Goal: Complete application form: Complete application form

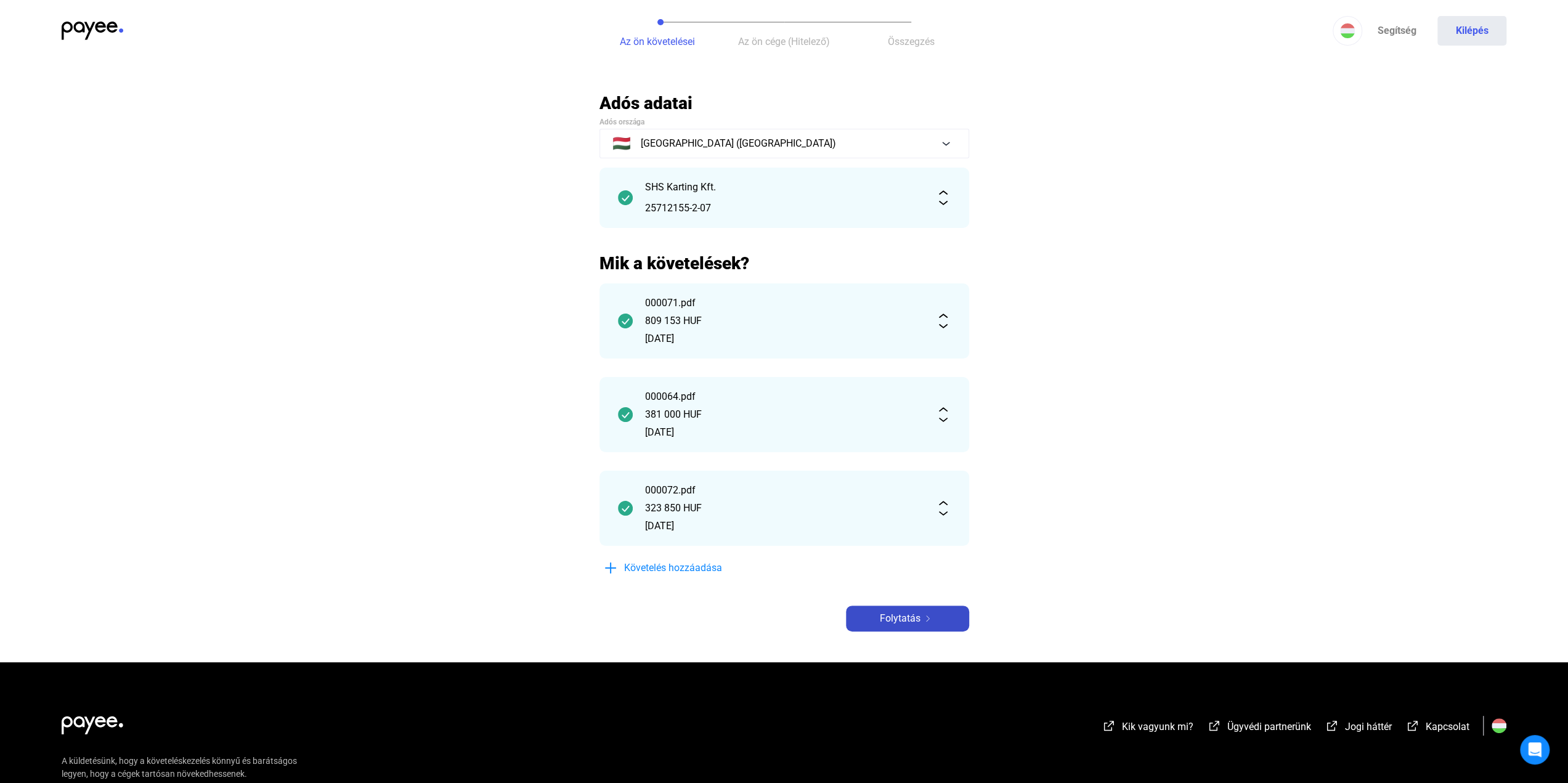
click at [910, 609] on button "Folytatás" at bounding box center [908, 619] width 123 height 26
click at [91, 31] on img at bounding box center [92, 31] width 61 height 18
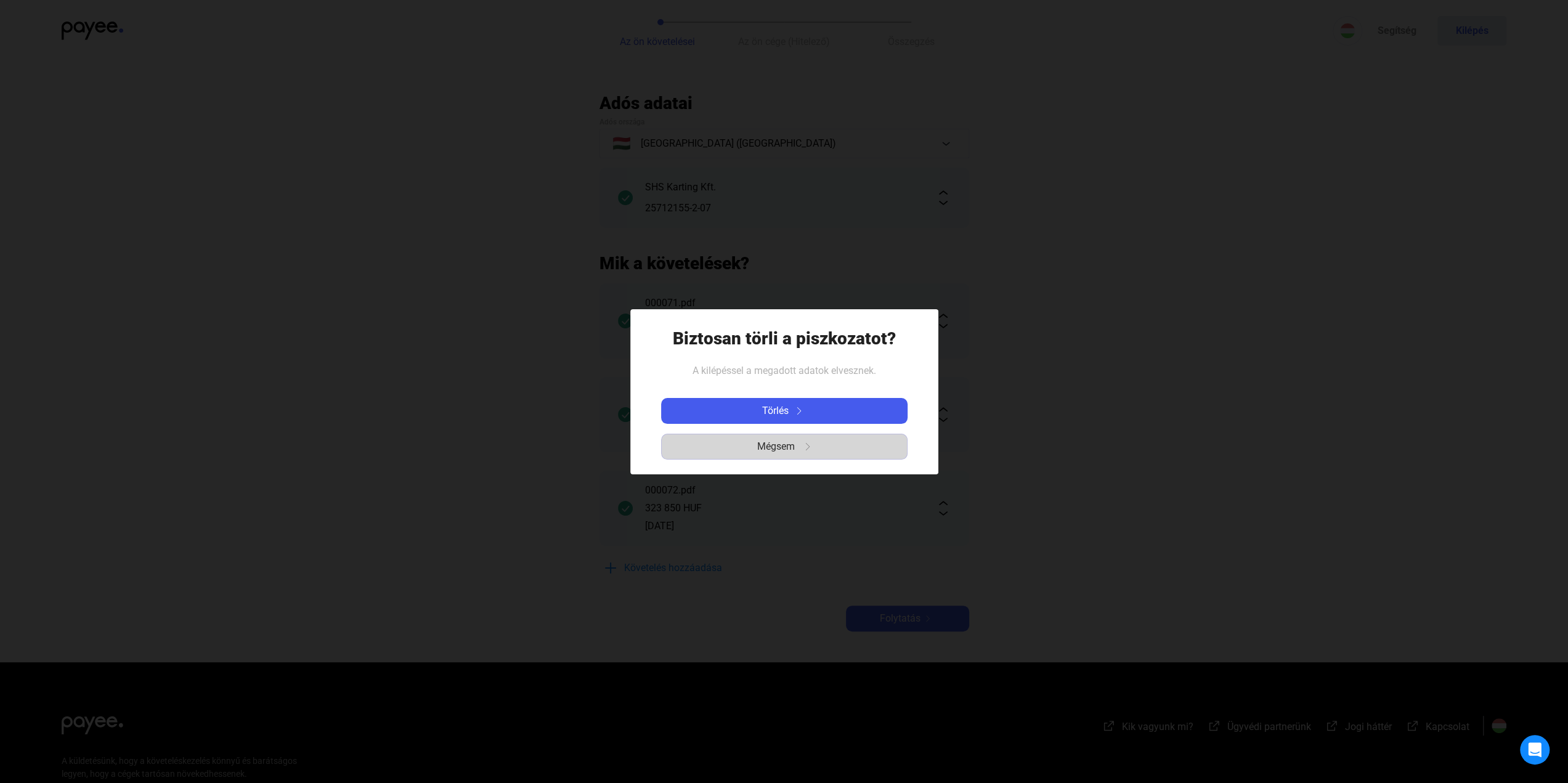
click at [795, 446] on payee-icon "button" at bounding box center [803, 446] width 16 height 7
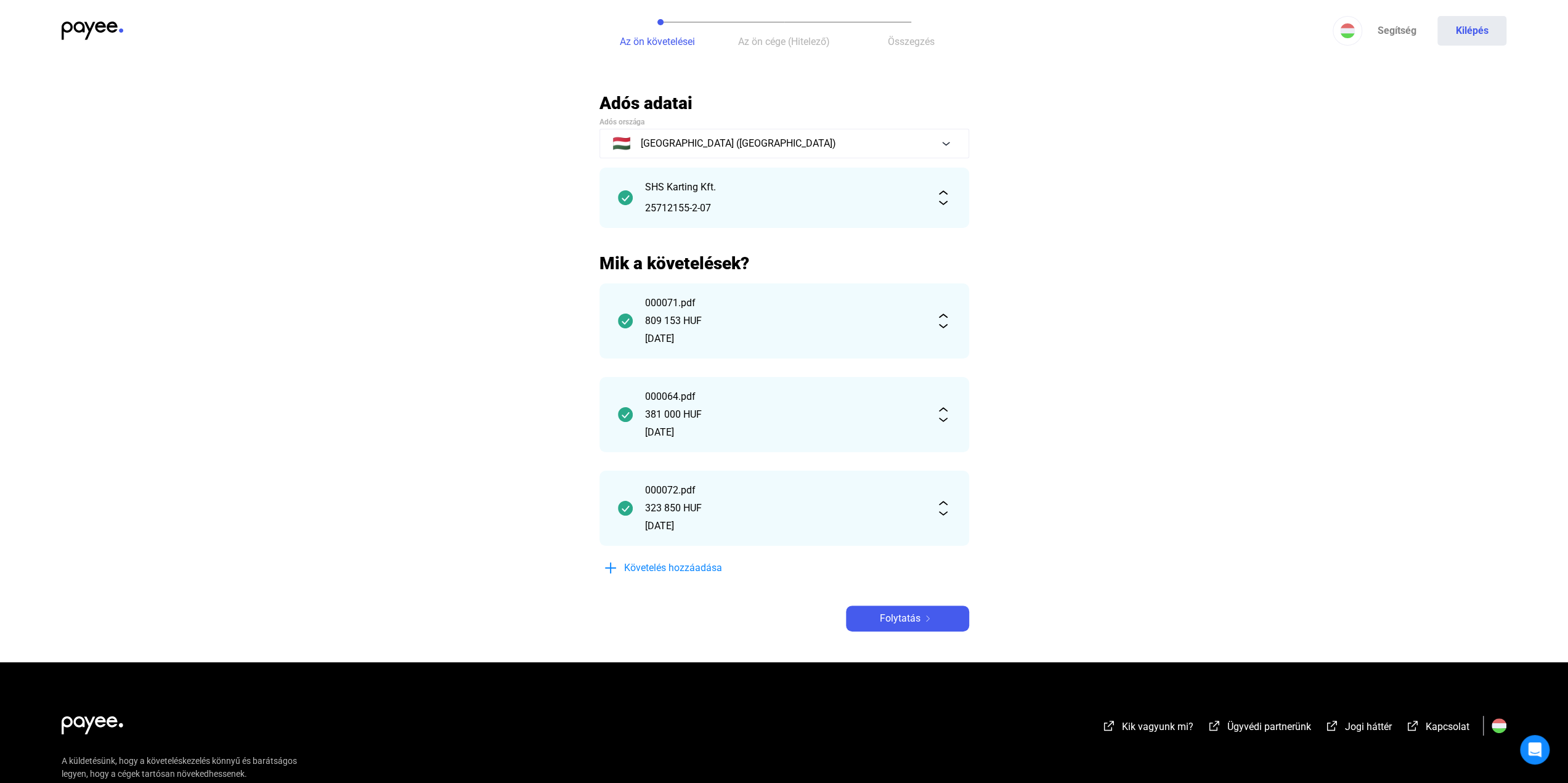
click at [725, 217] on div "SHS Karting Kft. 25712155-2-07" at bounding box center [784, 198] width 370 height 61
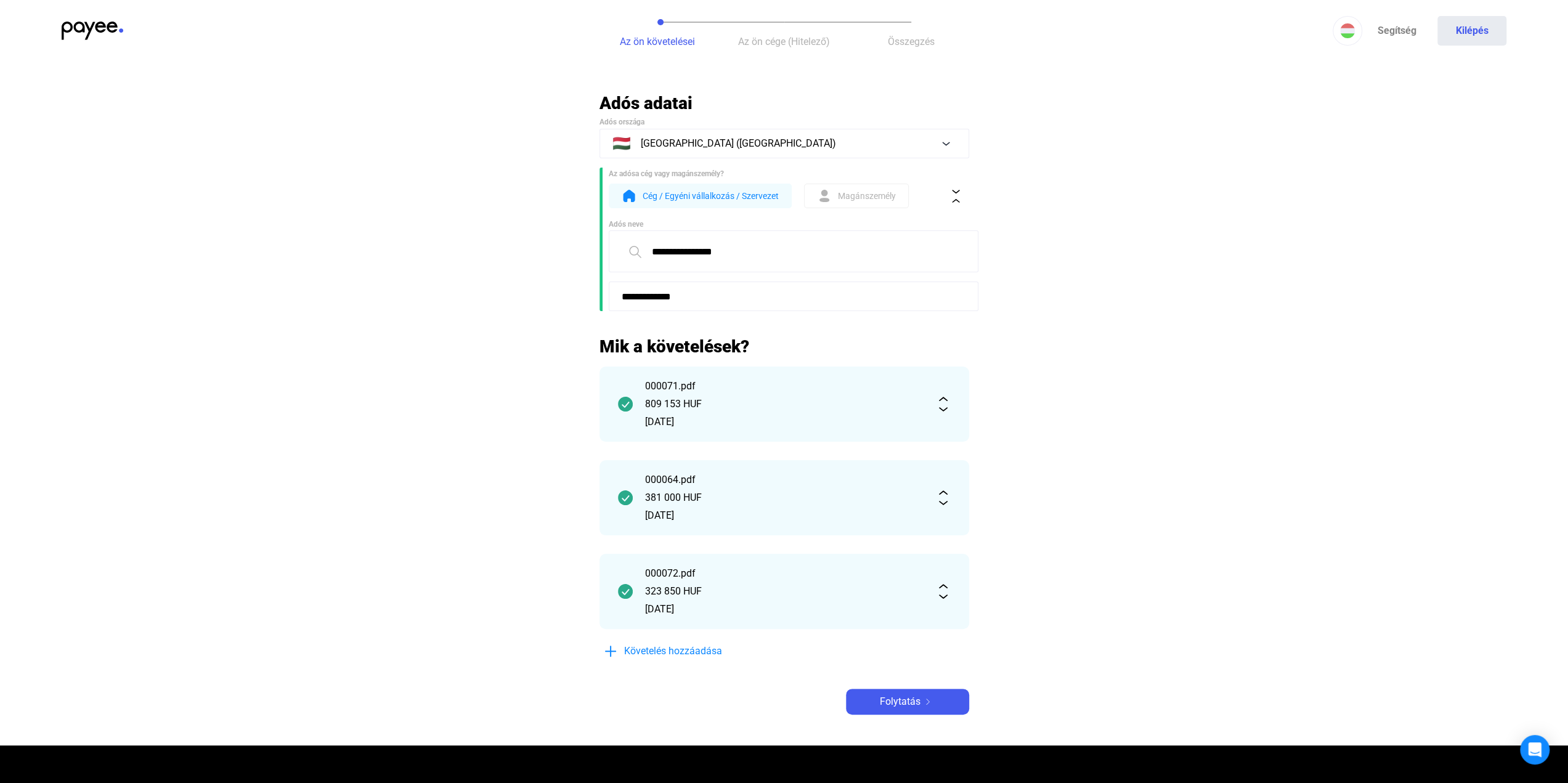
click at [694, 307] on input "**********" at bounding box center [793, 296] width 370 height 29
drag, startPoint x: 1021, startPoint y: 324, endPoint x: 891, endPoint y: 267, distance: 141.9
click at [1020, 322] on main "**********" at bounding box center [784, 419] width 1568 height 654
click at [911, 707] on span "Folytatás" at bounding box center [900, 702] width 41 height 15
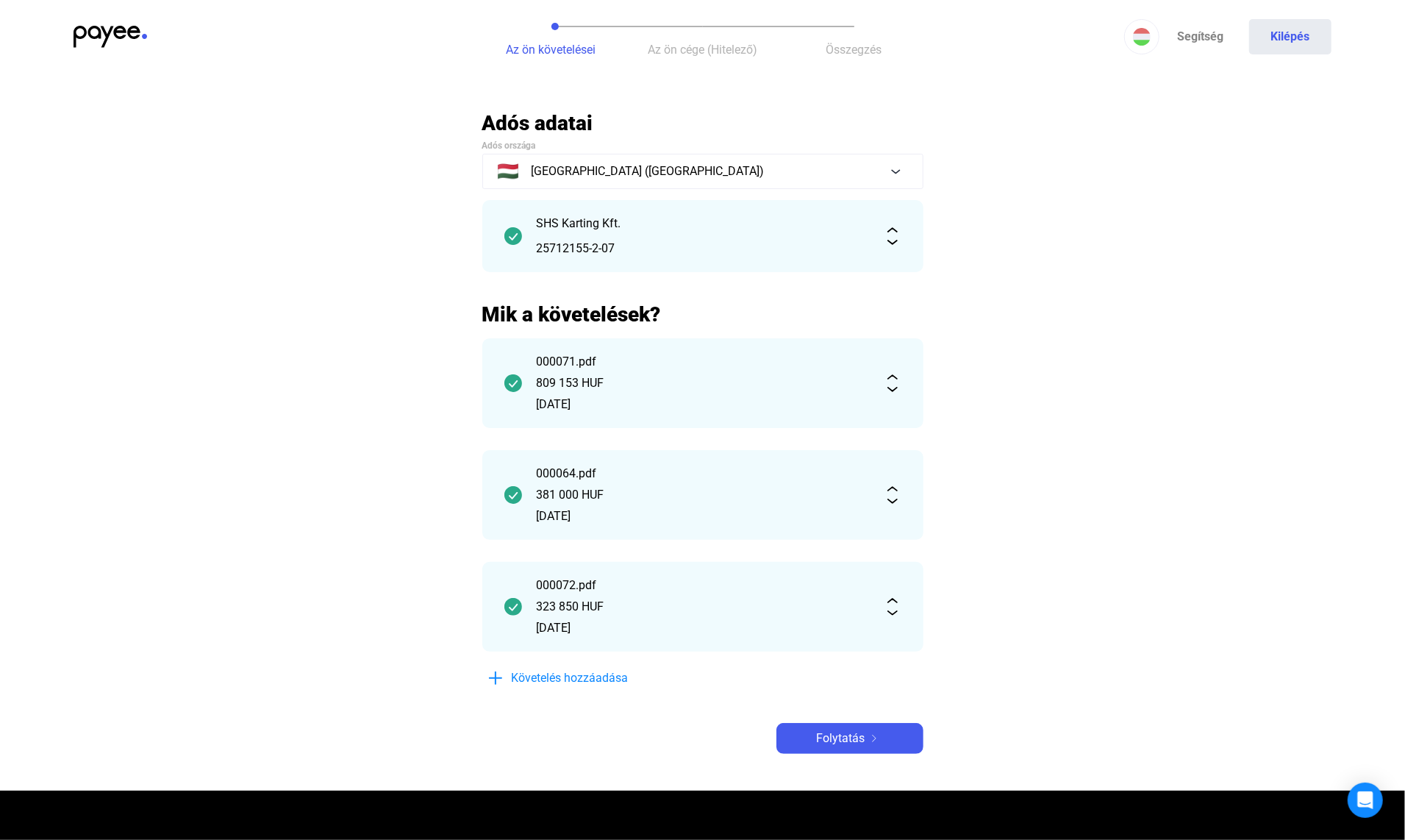
click at [875, 734] on img at bounding box center [874, 738] width 18 height 7
click at [109, 27] on img at bounding box center [110, 37] width 73 height 22
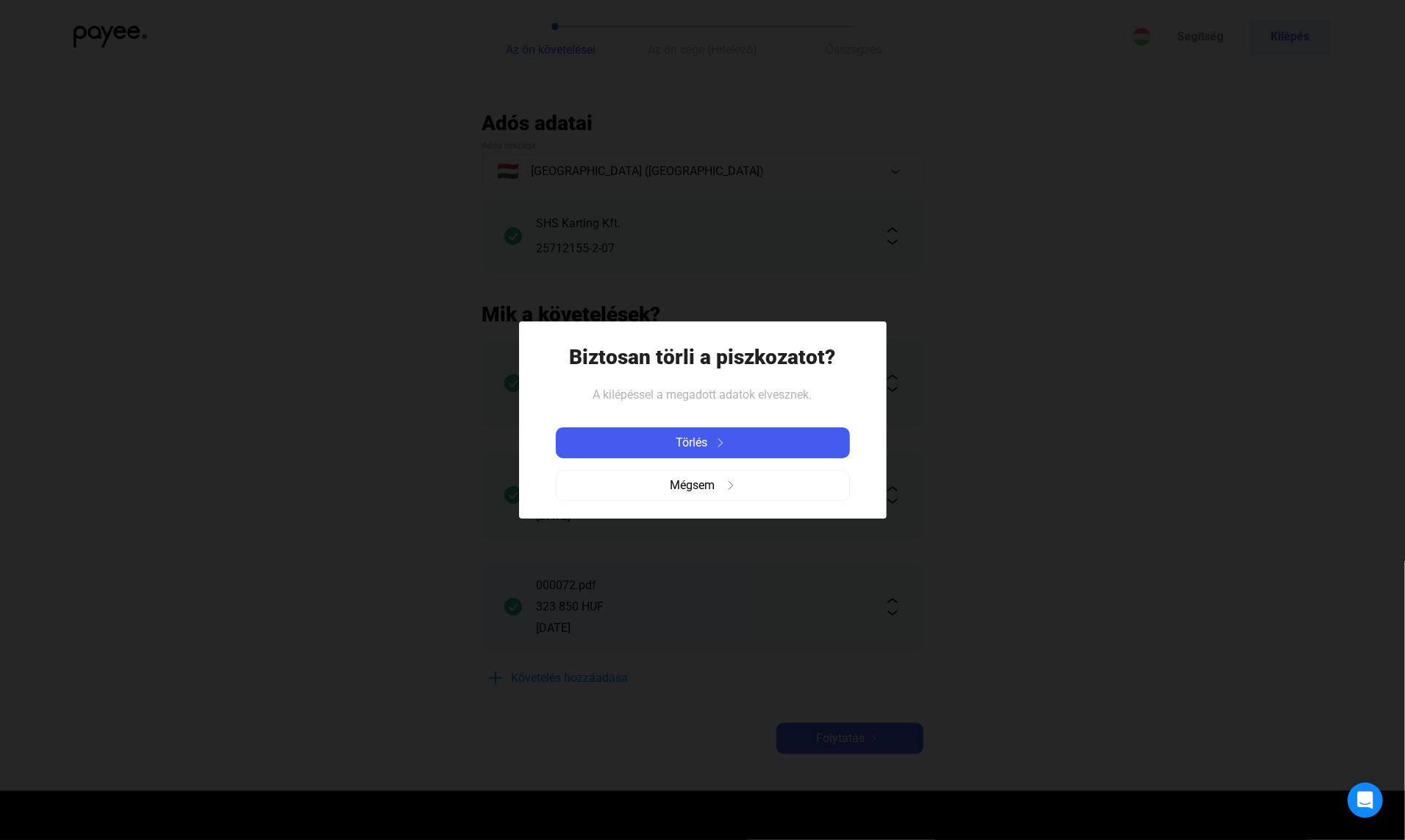
click at [733, 440] on div "Törlés" at bounding box center [702, 443] width 285 height 18
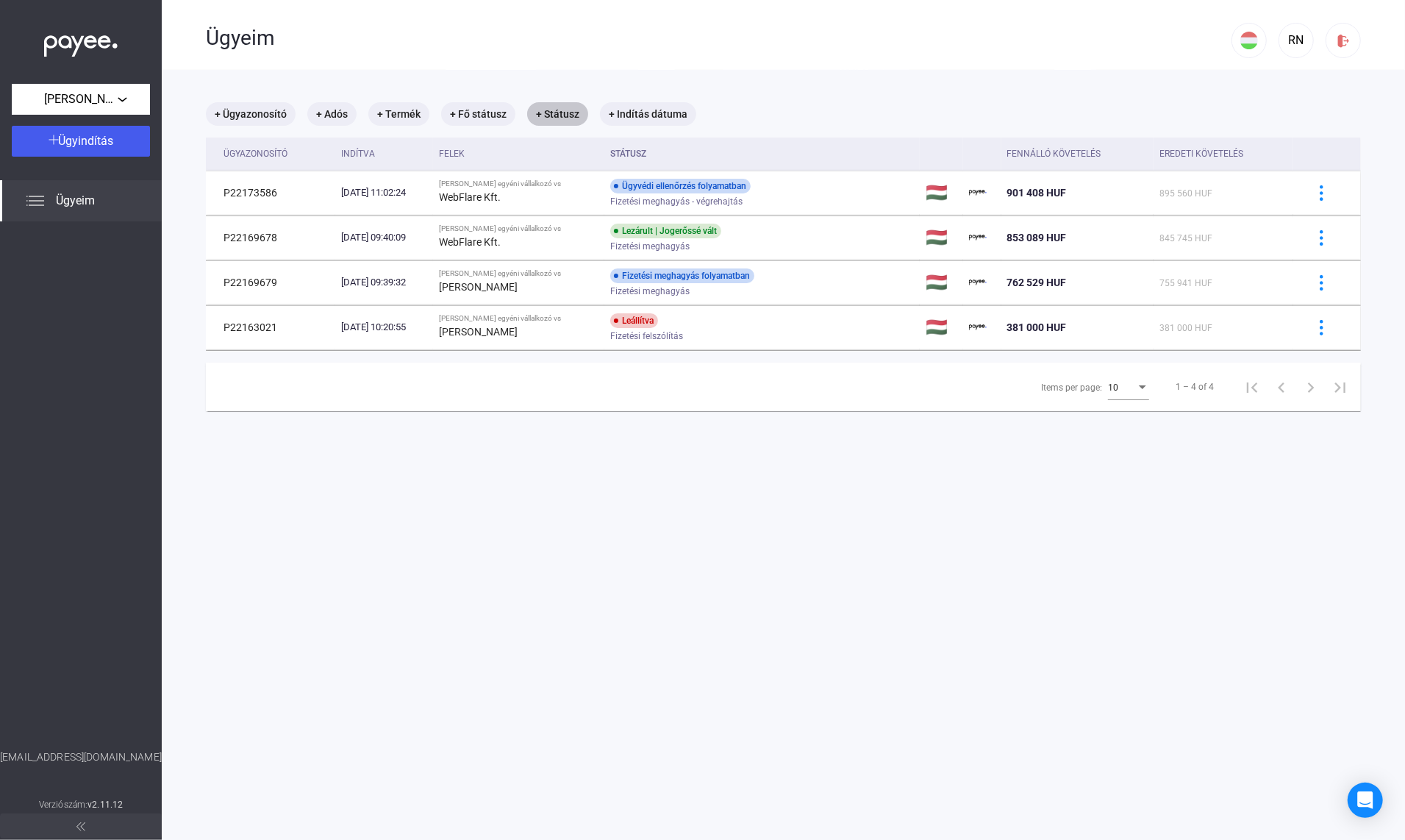
click at [562, 117] on mat-chip "+ Státusz" at bounding box center [557, 114] width 61 height 24
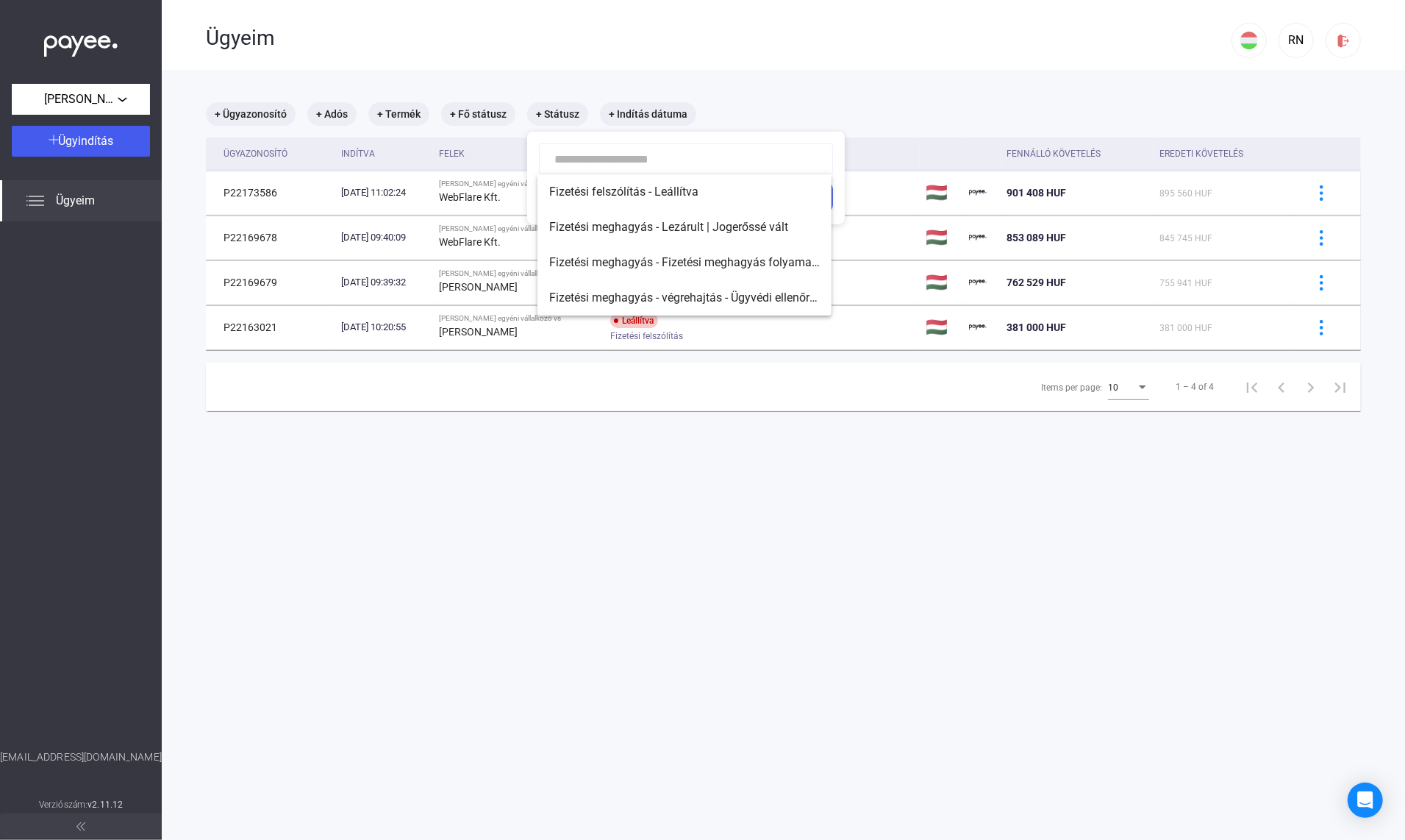
click at [794, 77] on div at bounding box center [702, 420] width 1405 height 840
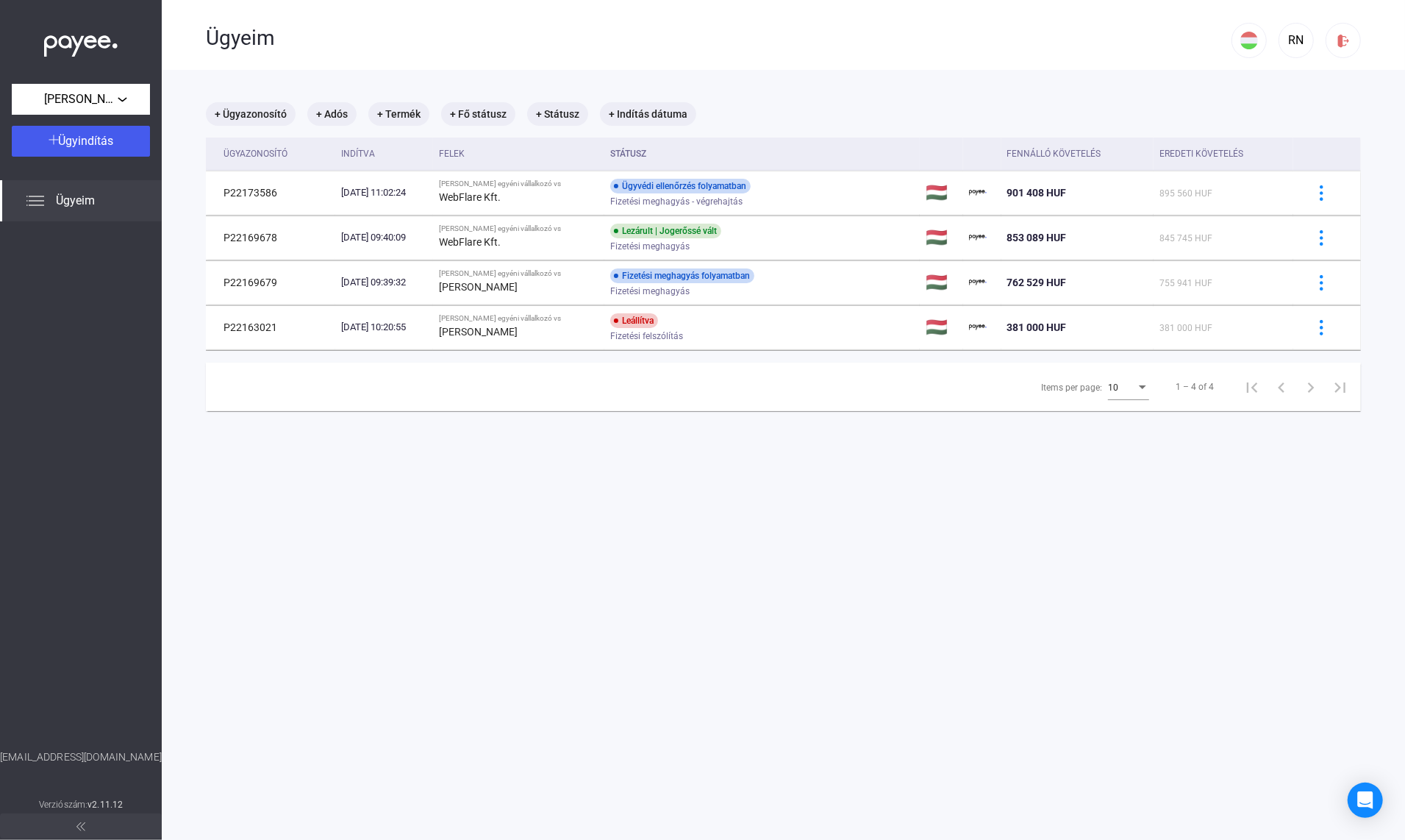
click at [1133, 393] on div "10" at bounding box center [1122, 388] width 28 height 18
click at [1131, 411] on span "25" at bounding box center [1129, 413] width 41 height 18
click at [49, 200] on div "Ügyeim" at bounding box center [80, 201] width 162 height 41
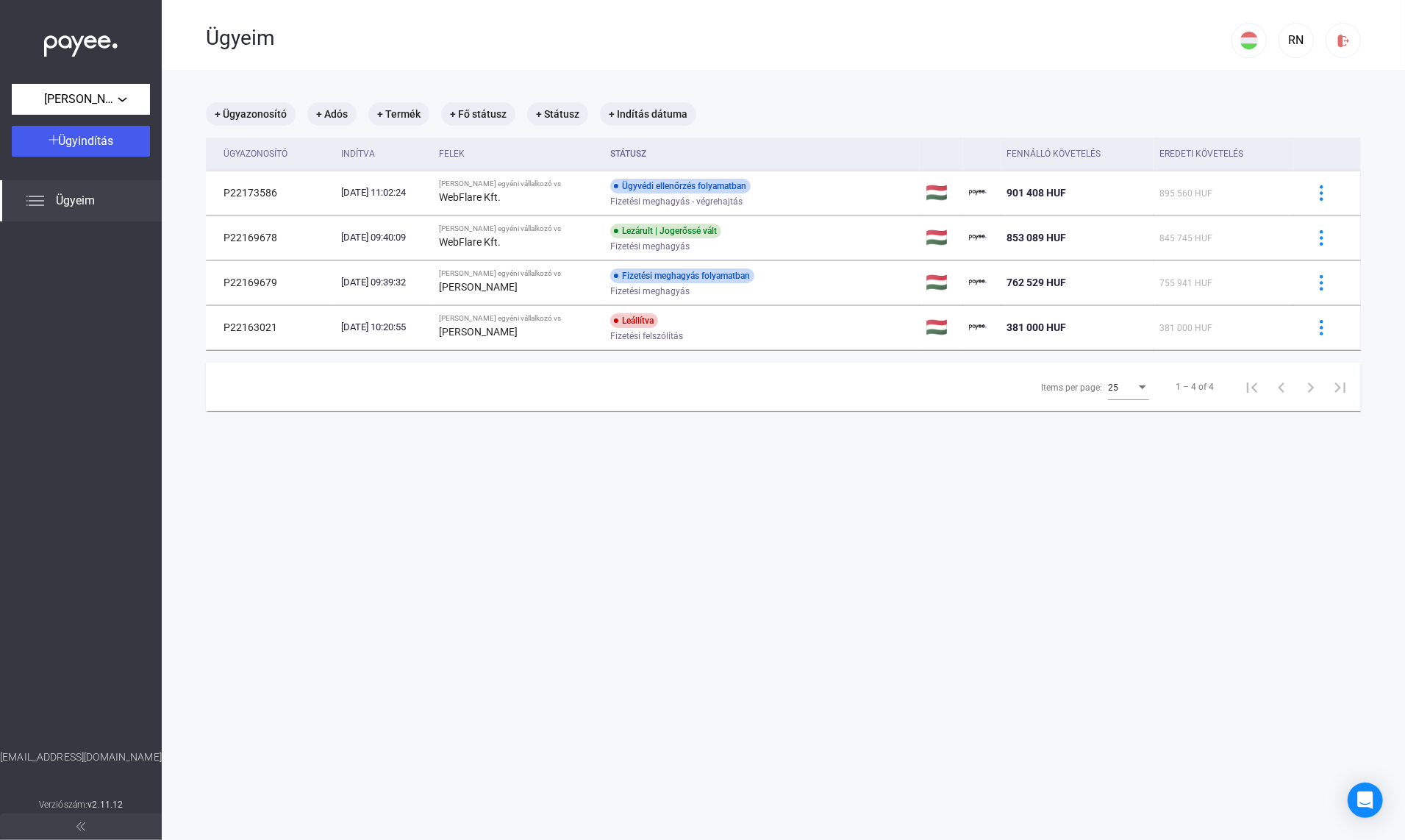
click at [49, 200] on div "Ügyeim" at bounding box center [80, 201] width 162 height 41
click at [1142, 388] on div "Items per page:" at bounding box center [1142, 387] width 7 height 4
click at [1142, 388] on span "25" at bounding box center [1129, 387] width 41 height 18
click at [402, 117] on mat-chip "+ Termék" at bounding box center [398, 114] width 61 height 24
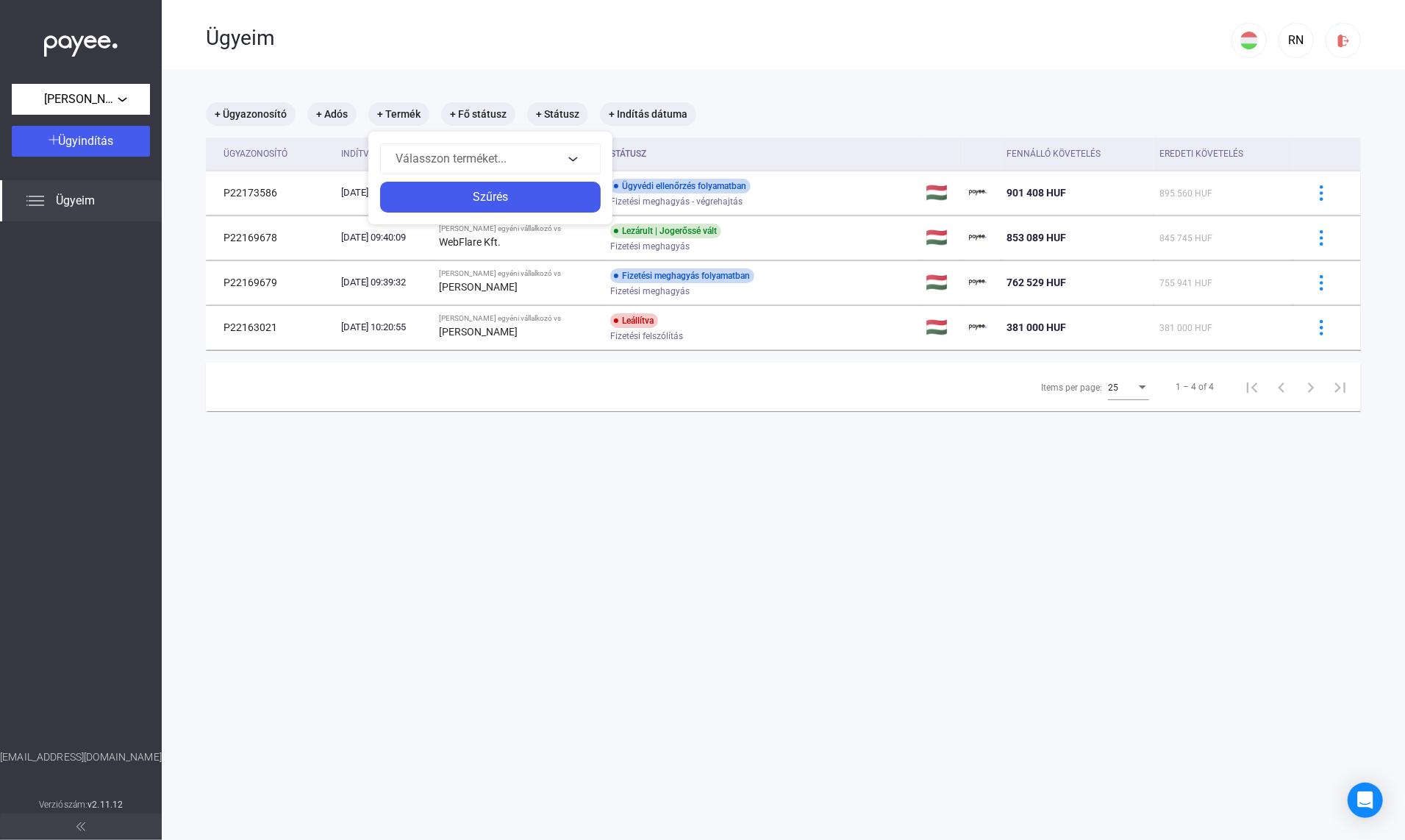
click at [402, 117] on div at bounding box center [702, 420] width 1405 height 840
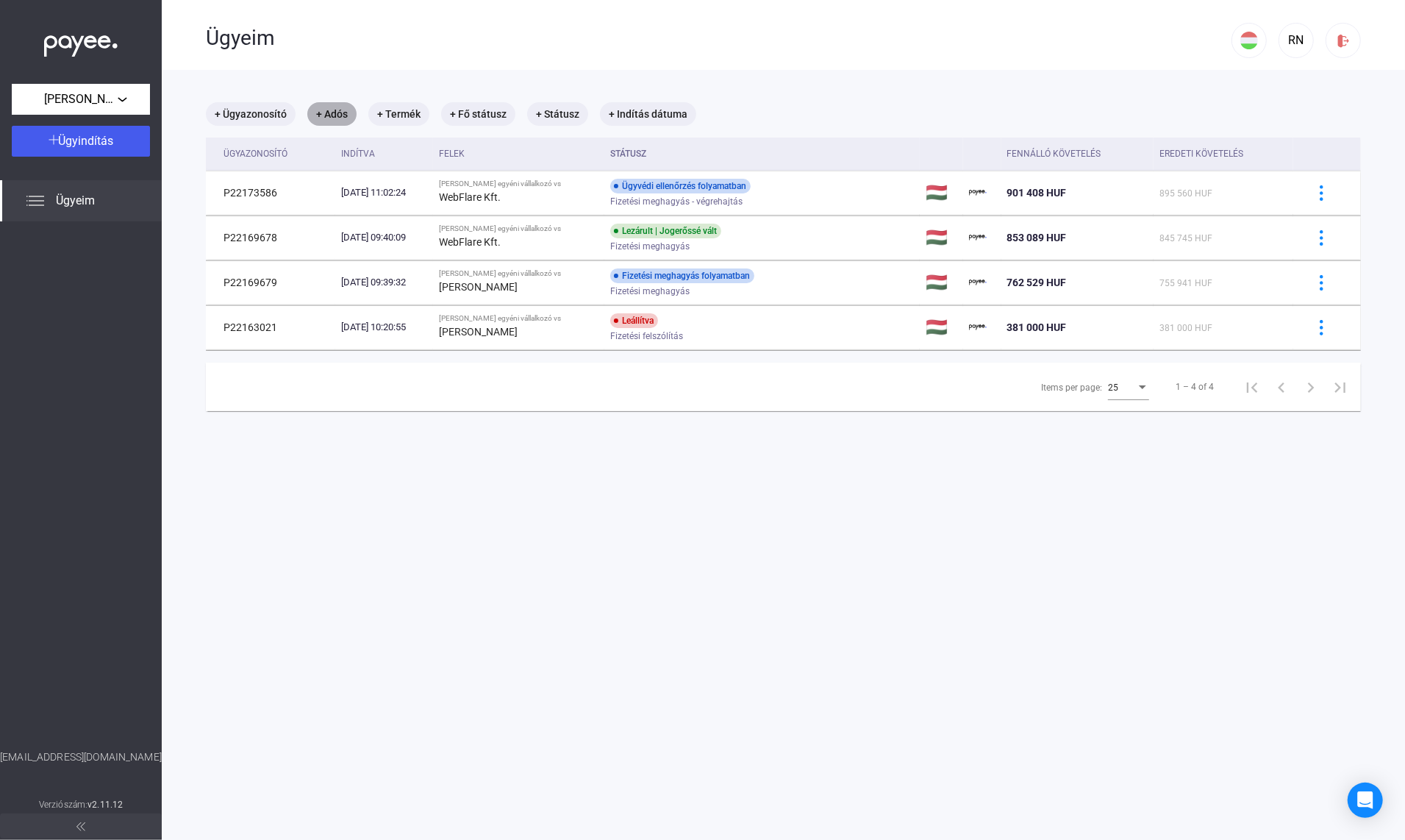
click at [355, 113] on mat-chip "+ Adós" at bounding box center [332, 114] width 50 height 24
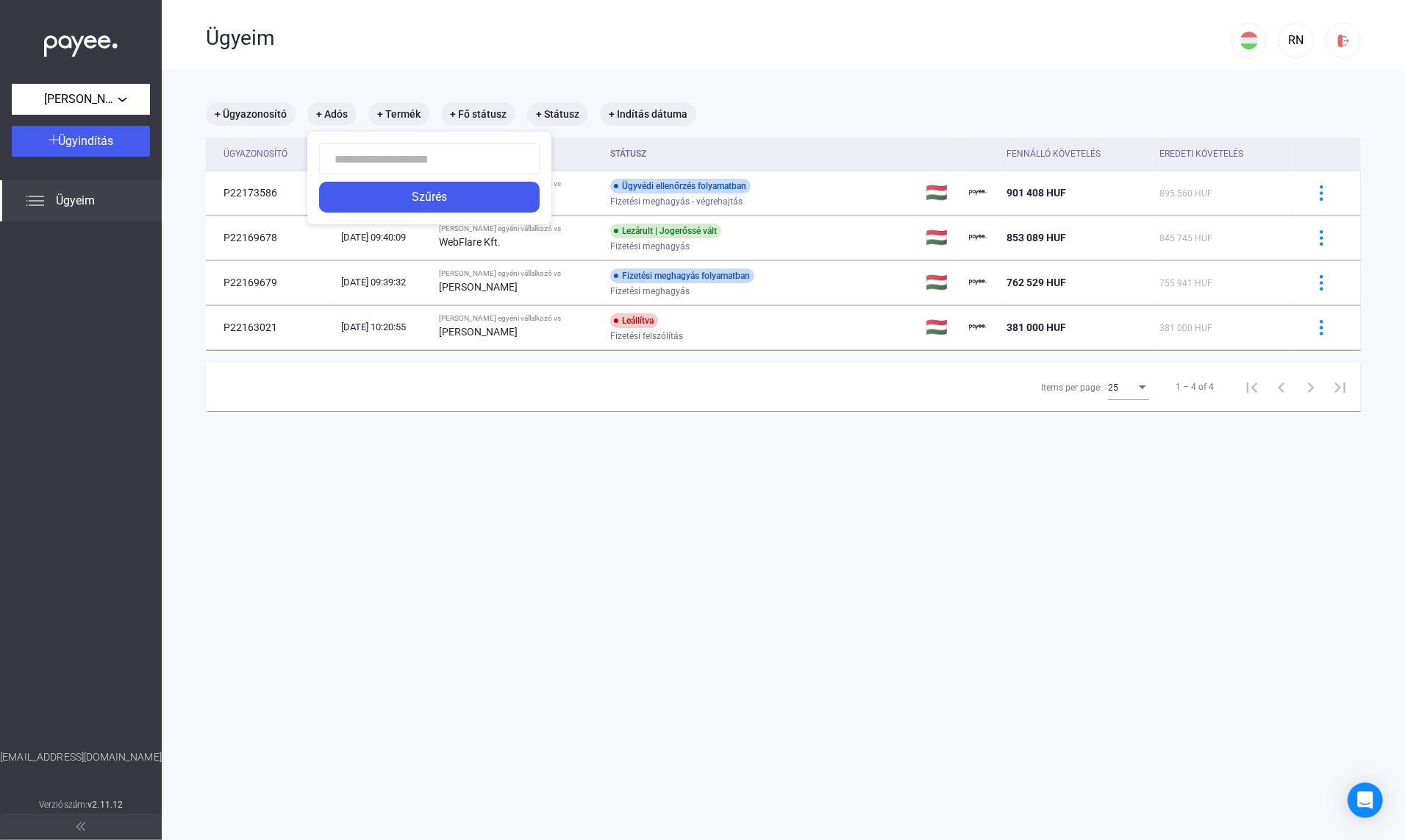
click at [263, 115] on div at bounding box center [702, 420] width 1405 height 840
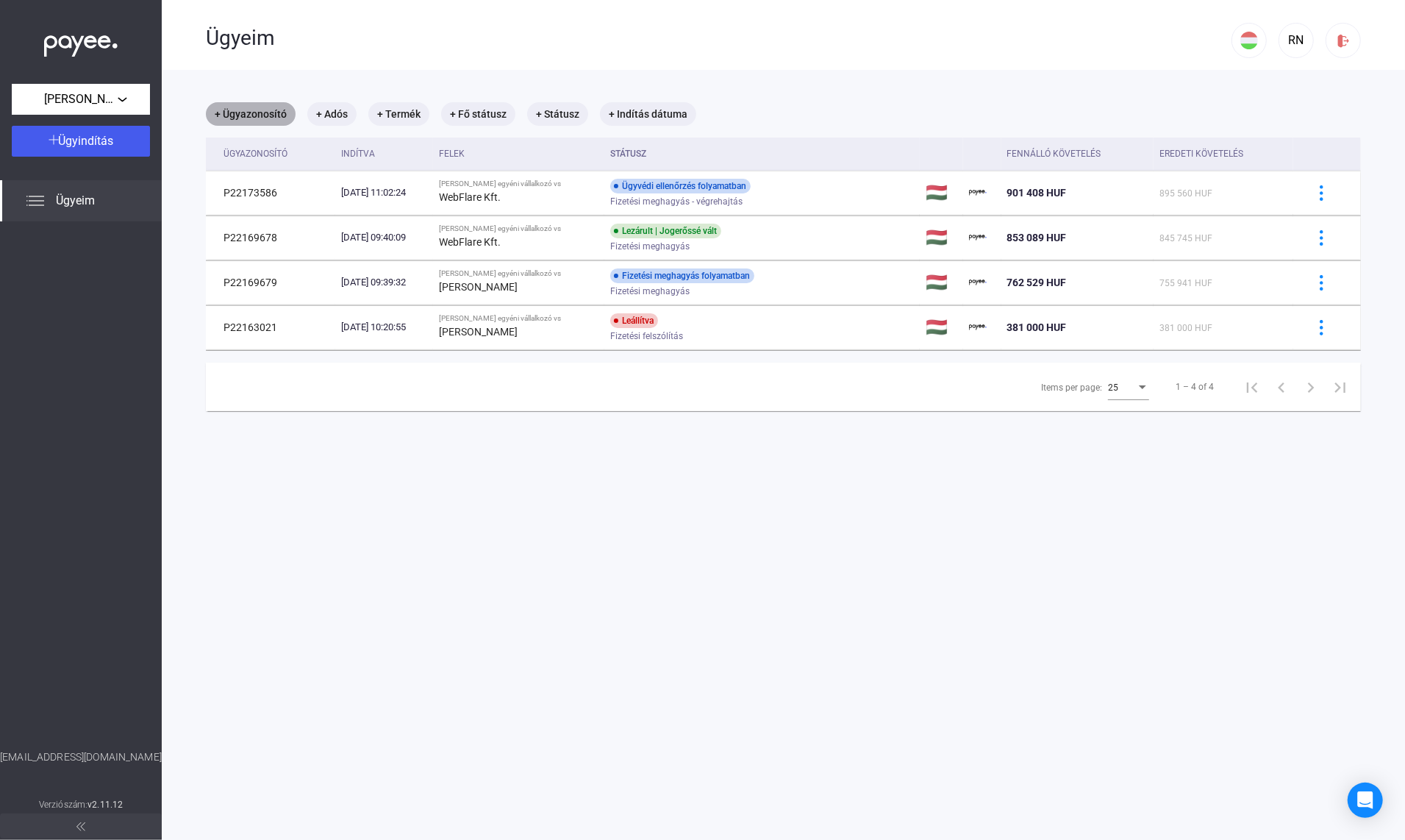
click at [263, 116] on mat-chip "+ Ügyazonosító" at bounding box center [250, 114] width 89 height 24
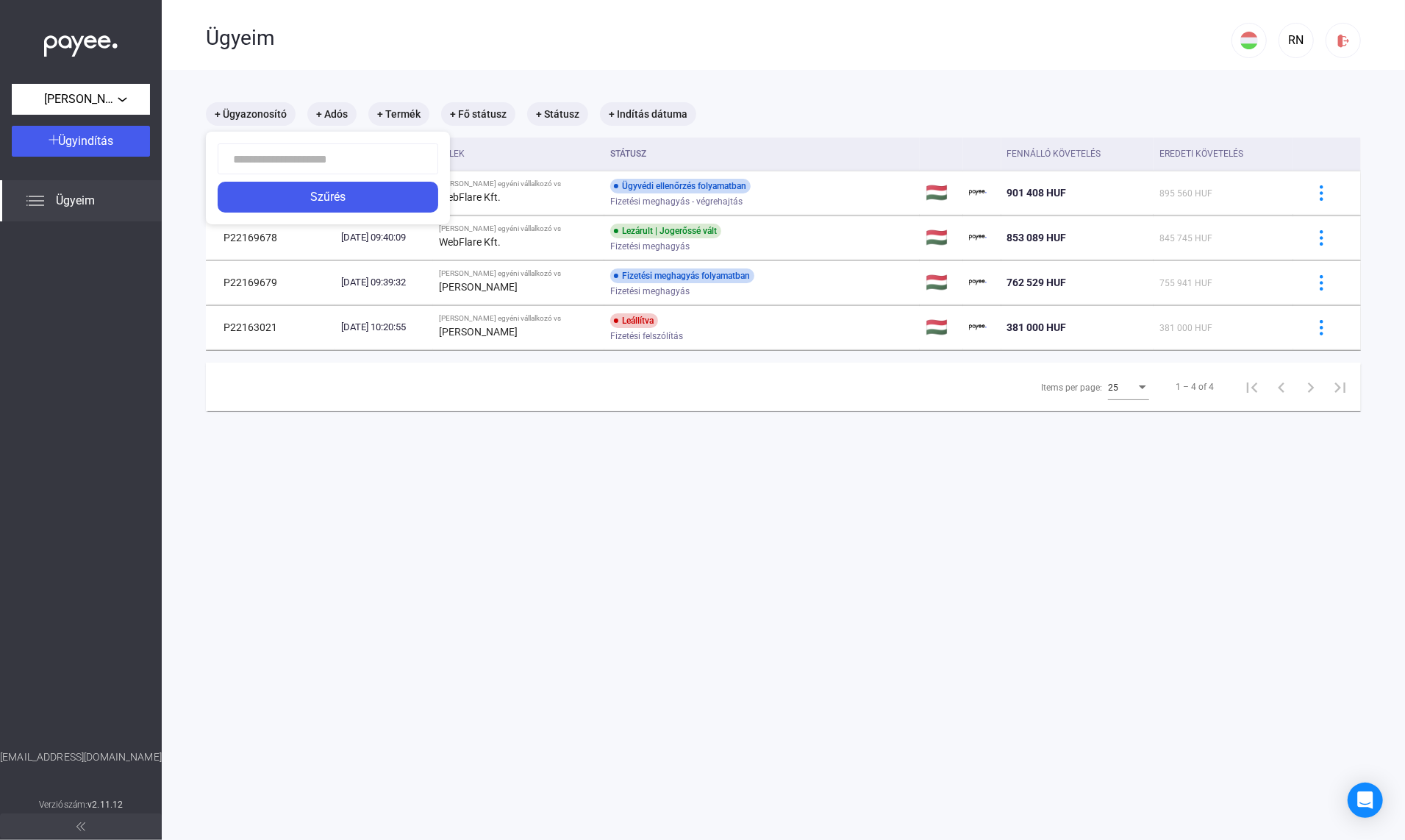
click at [263, 116] on div at bounding box center [702, 420] width 1405 height 840
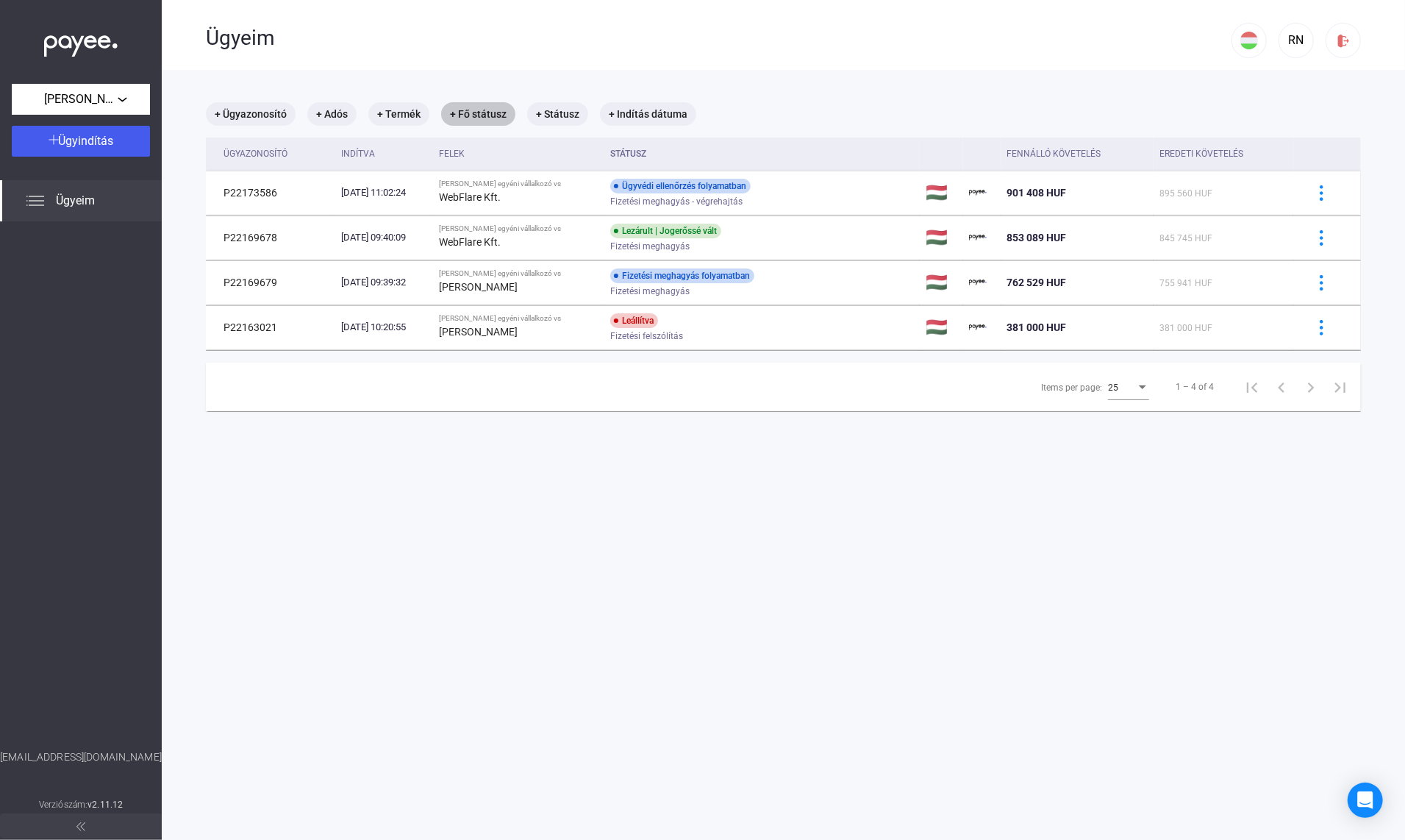
click at [511, 115] on mat-chip "+ Fő státusz" at bounding box center [478, 114] width 74 height 24
click at [545, 149] on button "Válassz..." at bounding box center [526, 159] width 147 height 31
click at [507, 202] on button "Piszkozat" at bounding box center [524, 191] width 147 height 35
click at [523, 202] on div "Szűrés" at bounding box center [526, 197] width 138 height 18
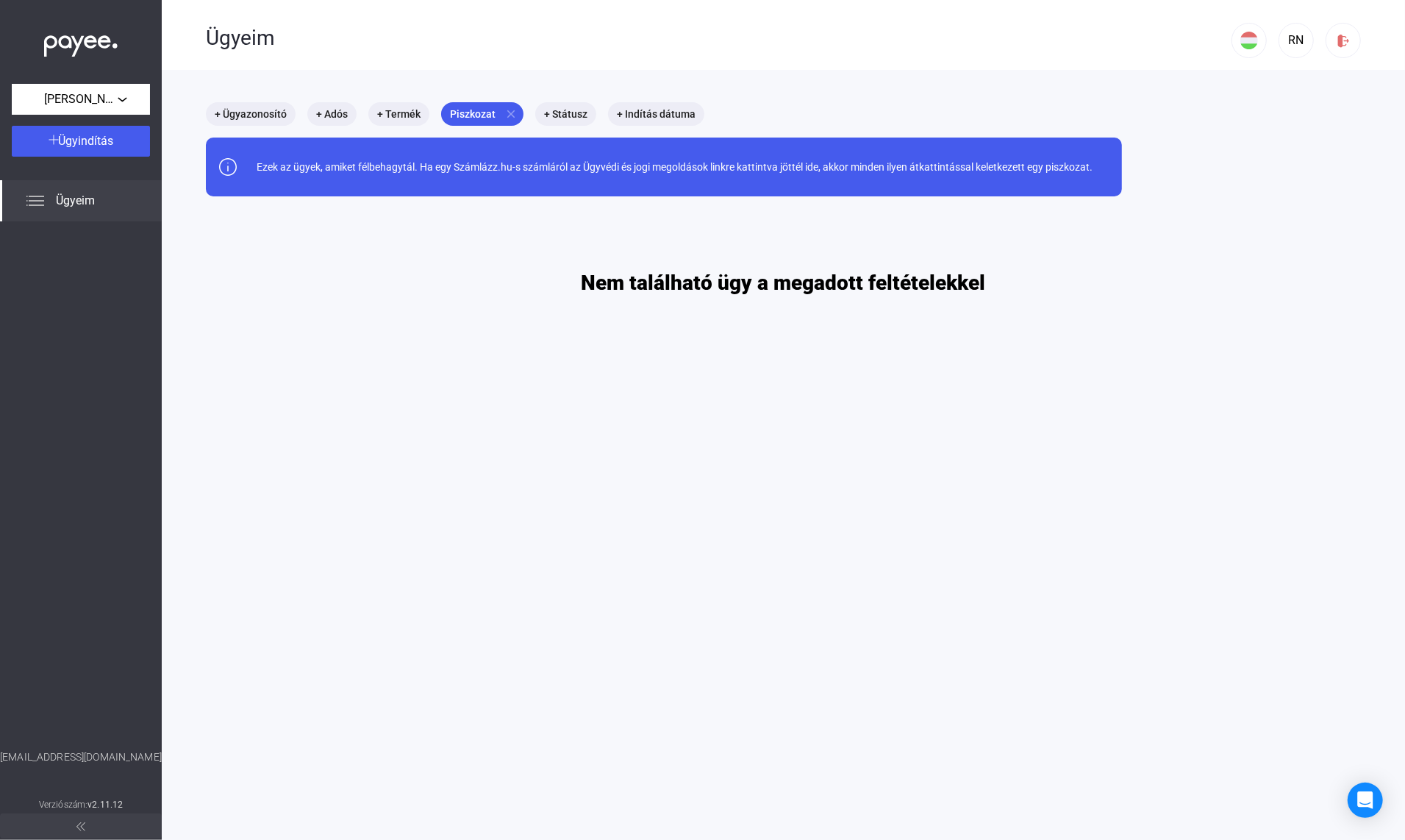
click at [494, 119] on mat-chip "Piszkozat close" at bounding box center [482, 114] width 82 height 24
click at [512, 117] on div at bounding box center [702, 420] width 1405 height 840
click at [512, 116] on mat-icon "close" at bounding box center [511, 114] width 13 height 13
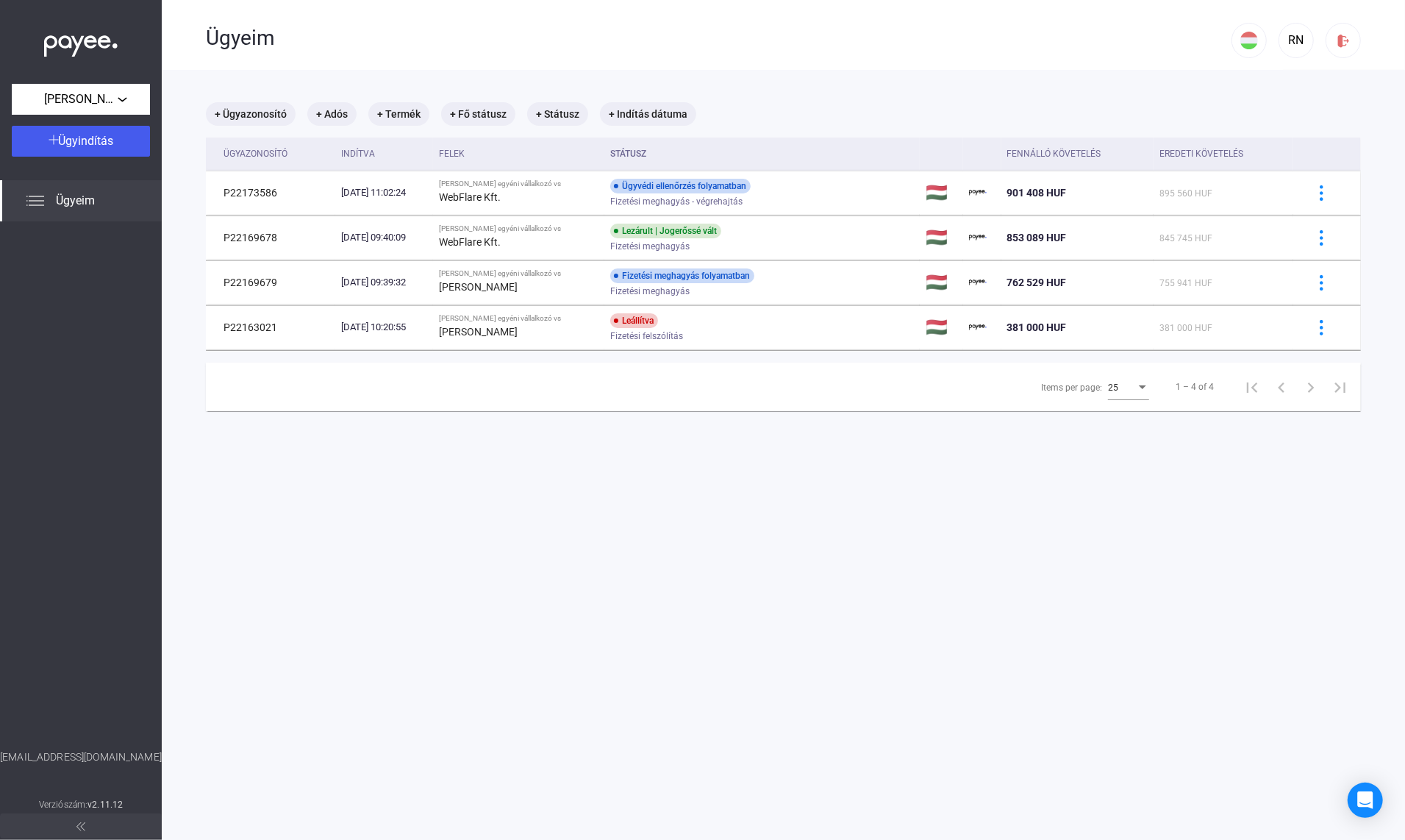
click at [102, 147] on span "Ügyindítás" at bounding box center [86, 141] width 55 height 14
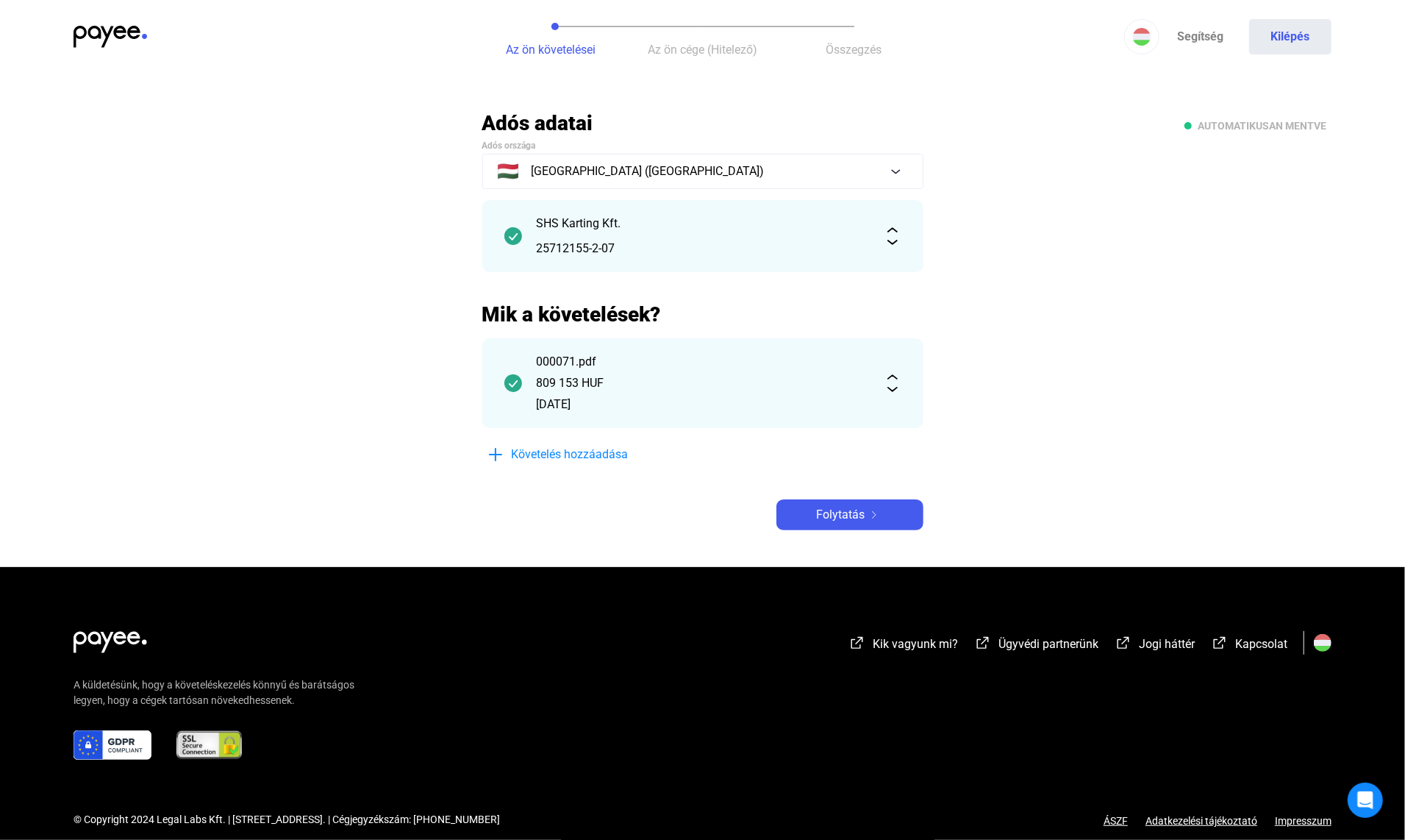
click at [576, 453] on span "Követelés hozzáadása" at bounding box center [570, 455] width 117 height 18
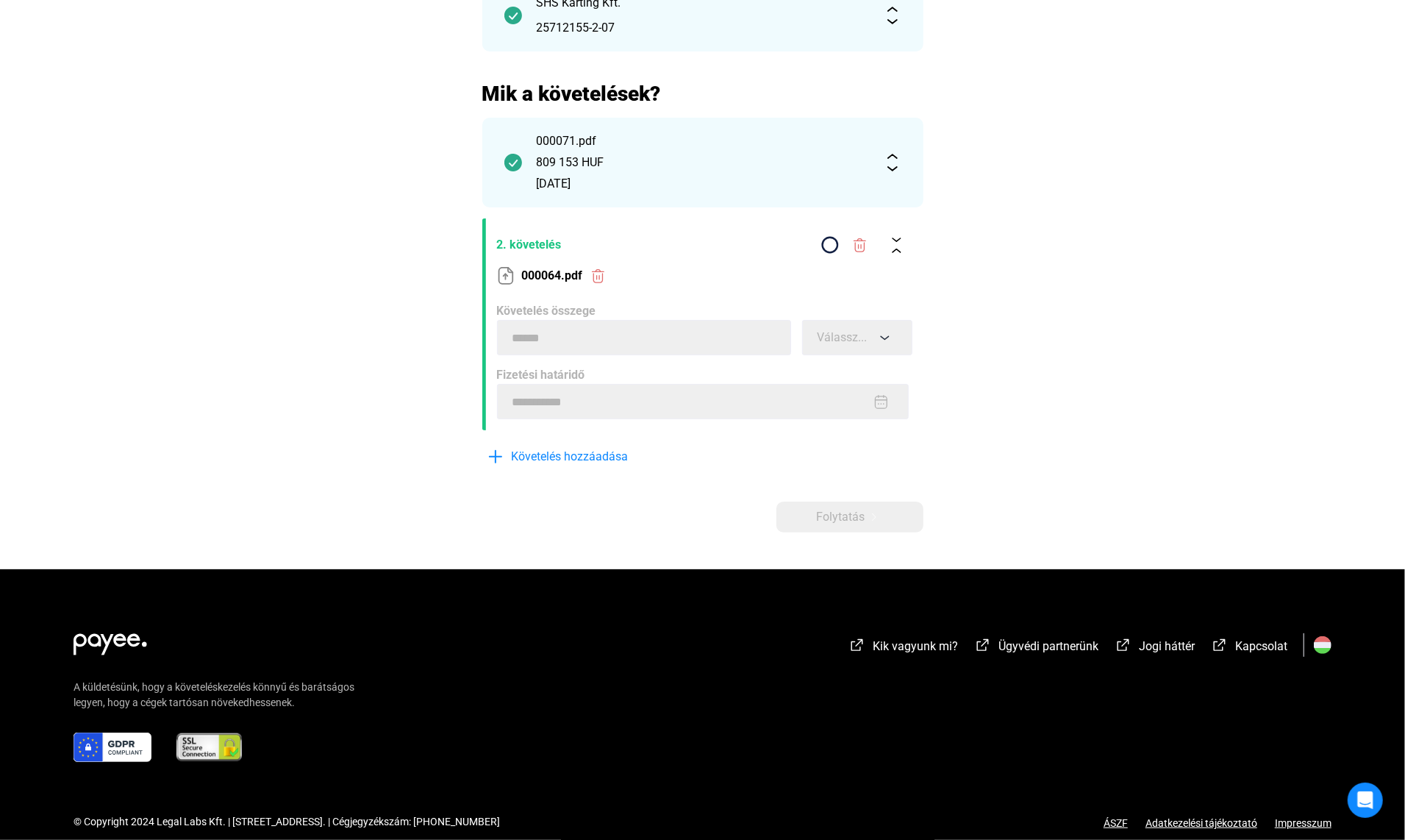
scroll to position [129, 0]
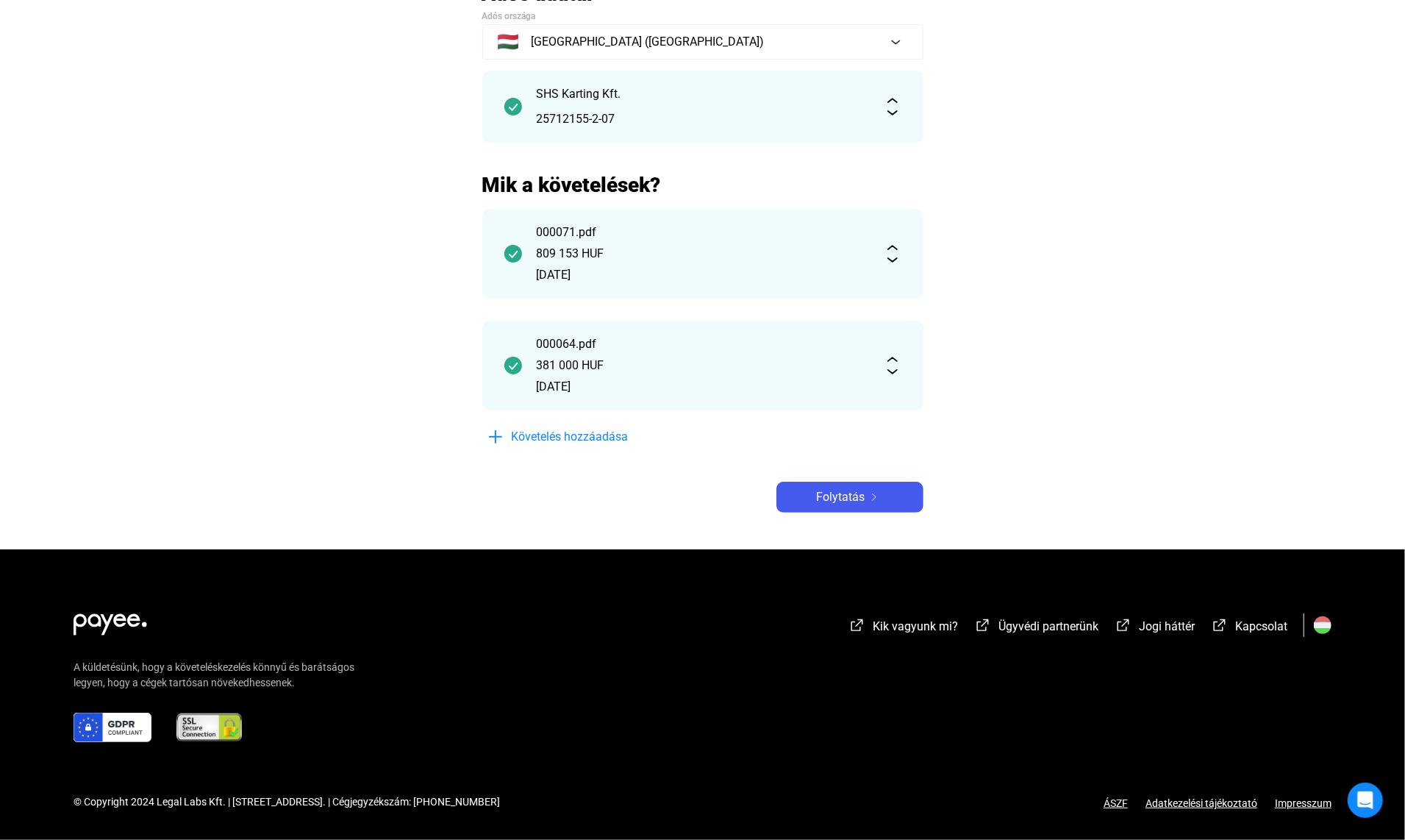
click at [593, 445] on span "Követelés hozzáadása" at bounding box center [570, 437] width 117 height 18
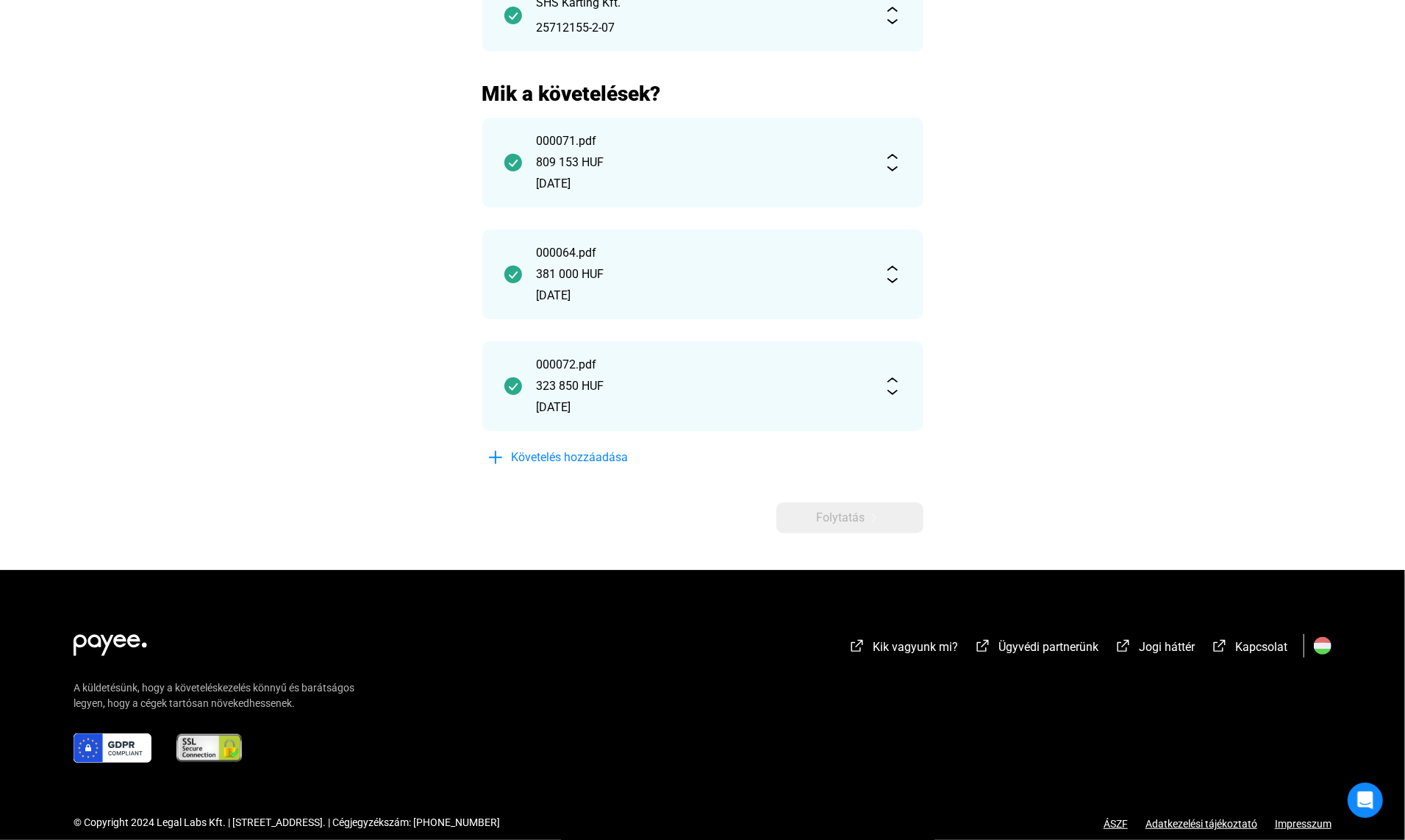
click at [982, 472] on main "Automatikusan mentve Adós adatai Adós országa 🇭🇺 [GEOGRAPHIC_DATA] ([GEOGRAPHIC…" at bounding box center [702, 229] width 1405 height 680
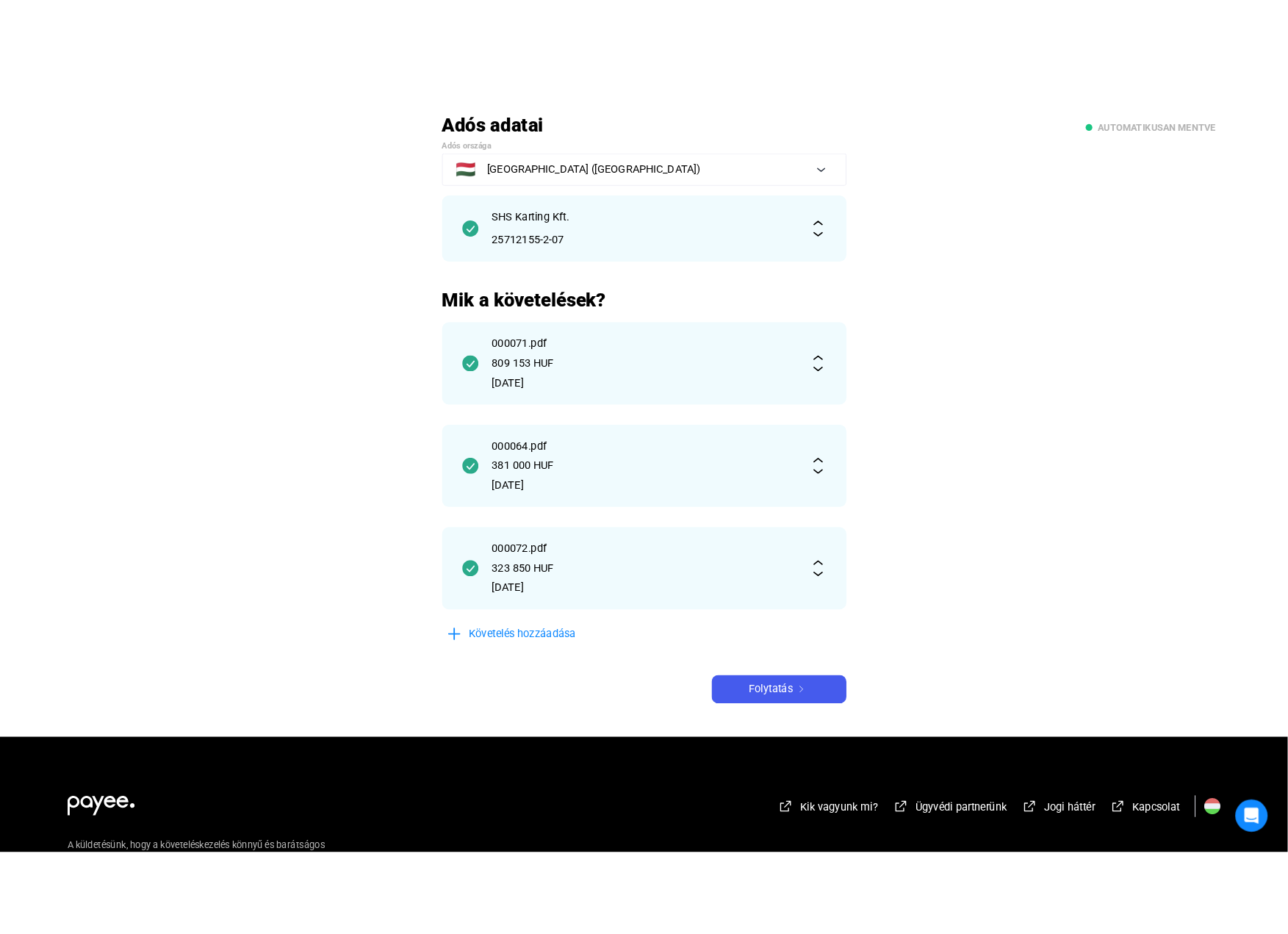
scroll to position [73, 0]
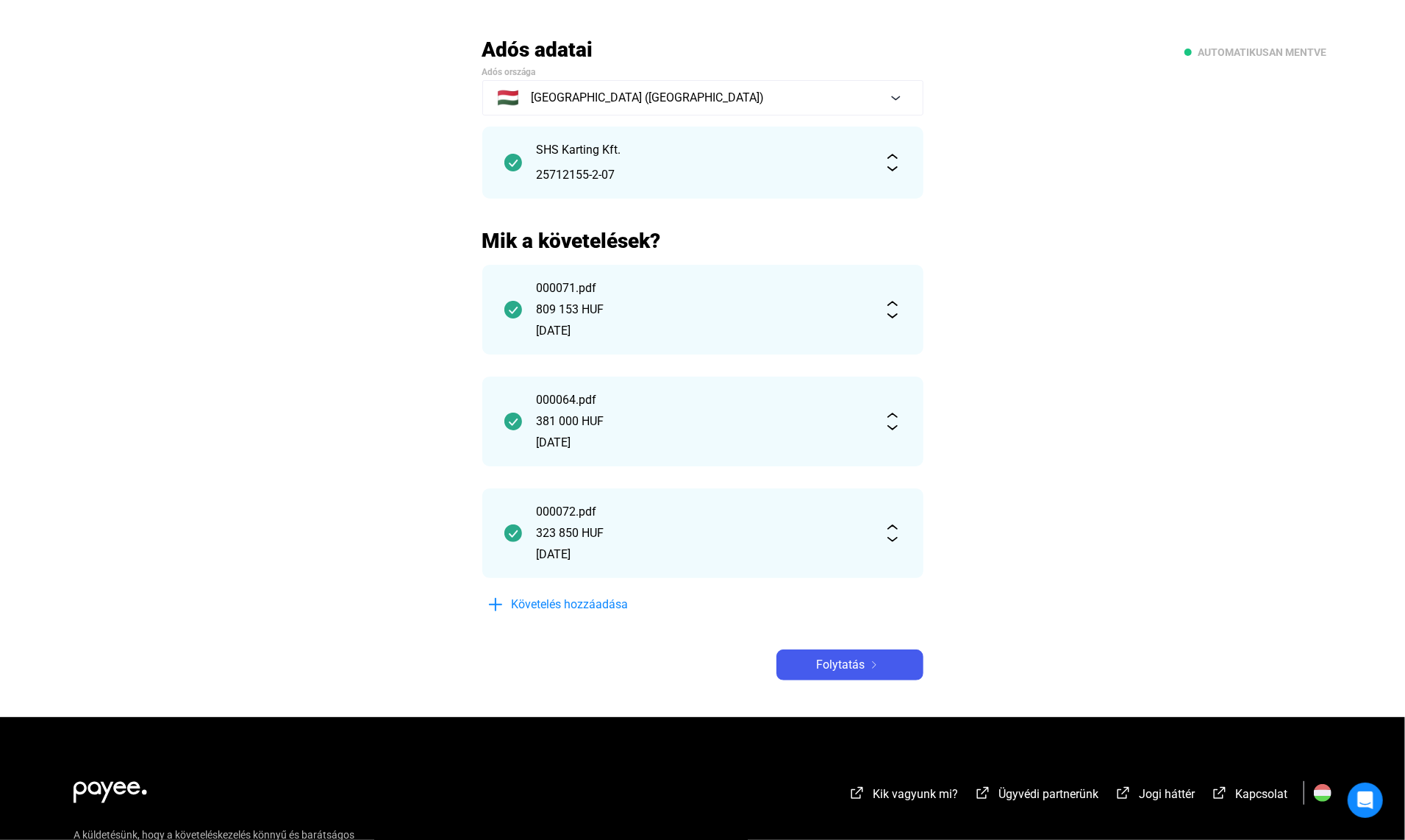
click at [833, 662] on span "Folytatás" at bounding box center [842, 665] width 49 height 18
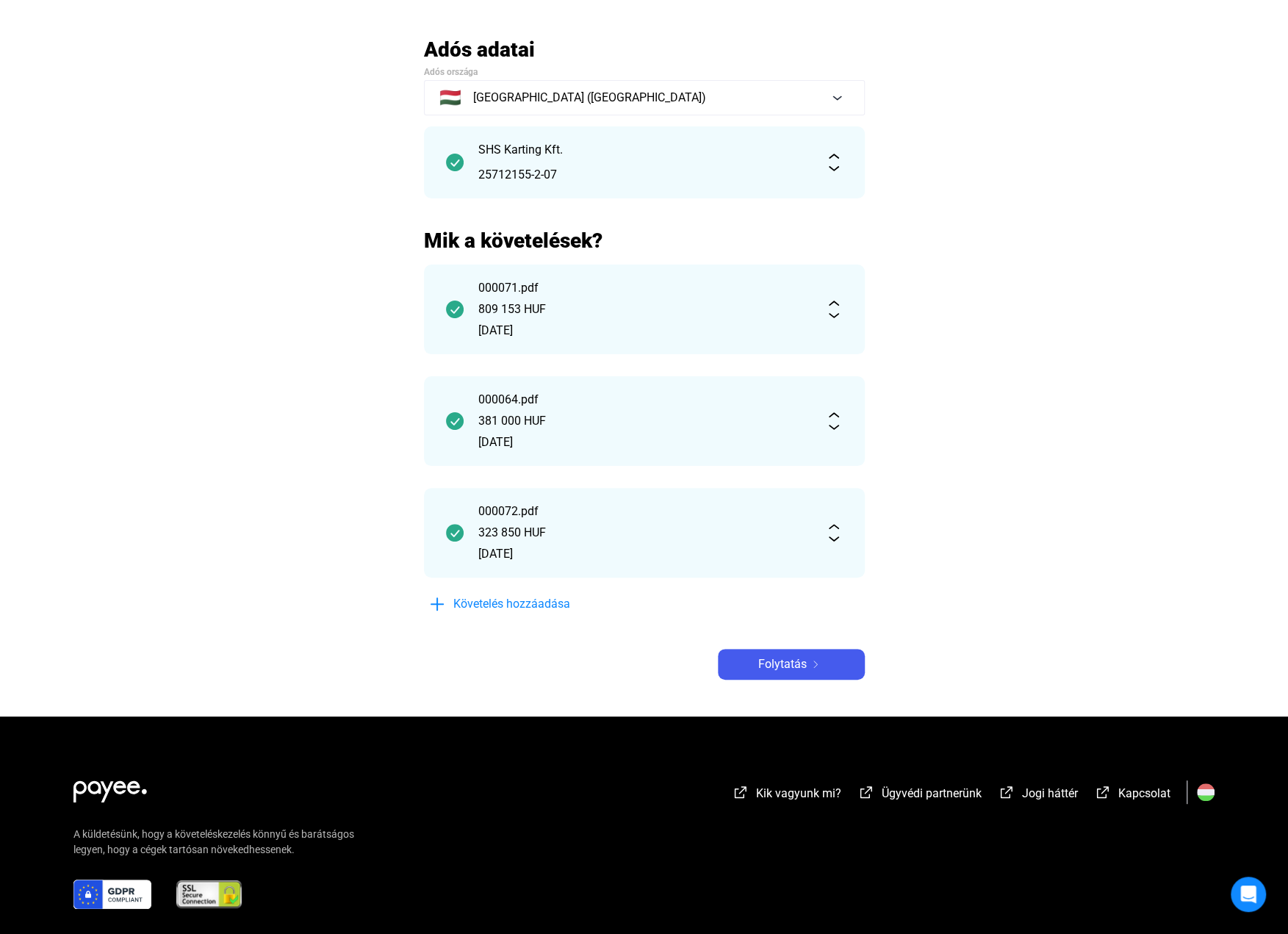
drag, startPoint x: 825, startPoint y: 658, endPoint x: 843, endPoint y: 637, distance: 27.7
click at [823, 658] on div "Folytatás" at bounding box center [791, 665] width 138 height 18
click at [807, 665] on img at bounding box center [816, 664] width 18 height 7
click at [795, 657] on span "Folytatás" at bounding box center [783, 665] width 49 height 18
click at [753, 666] on div "Folytatás" at bounding box center [791, 665] width 138 height 18
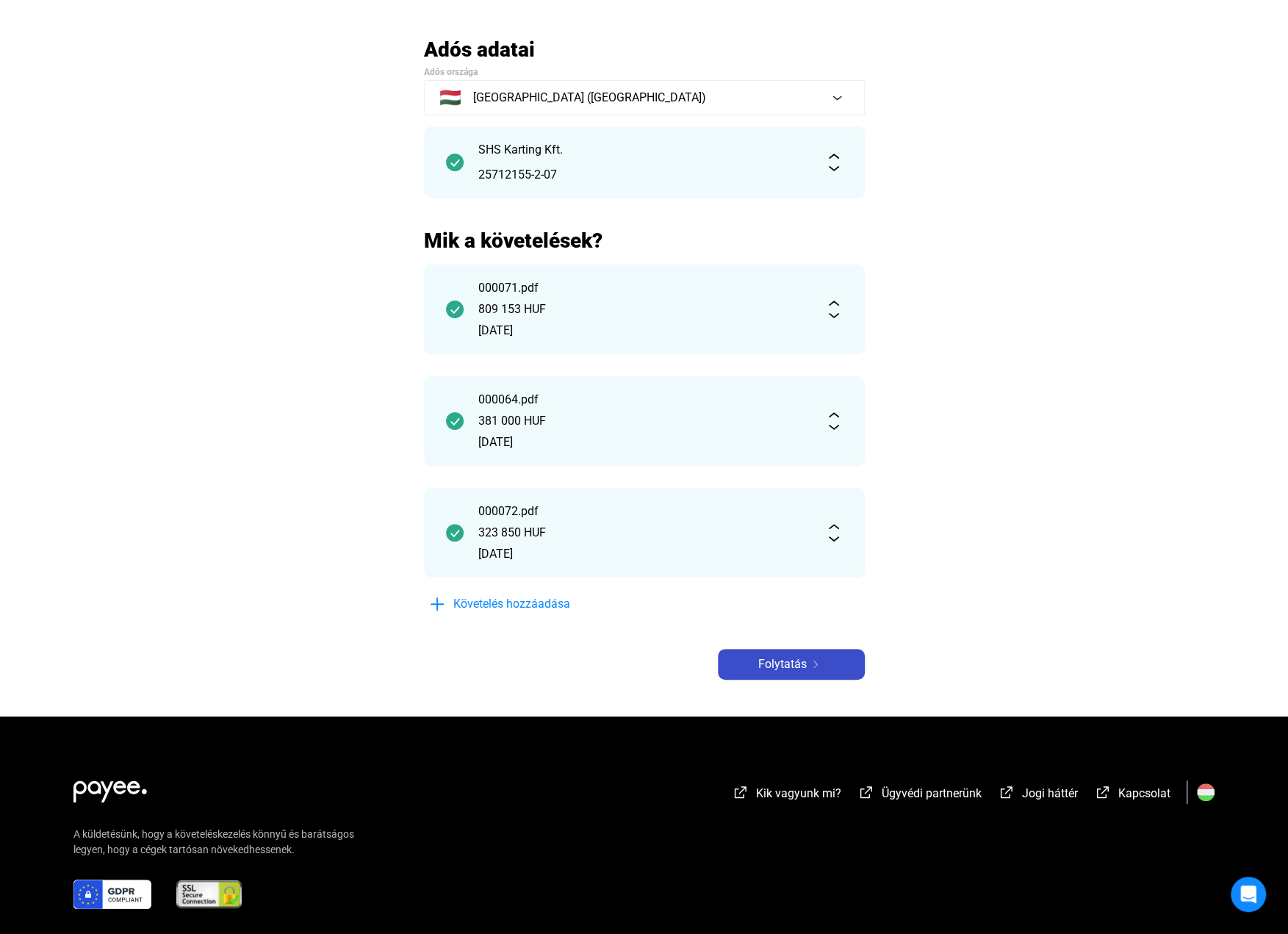
click at [783, 672] on span "Folytatás" at bounding box center [783, 665] width 49 height 18
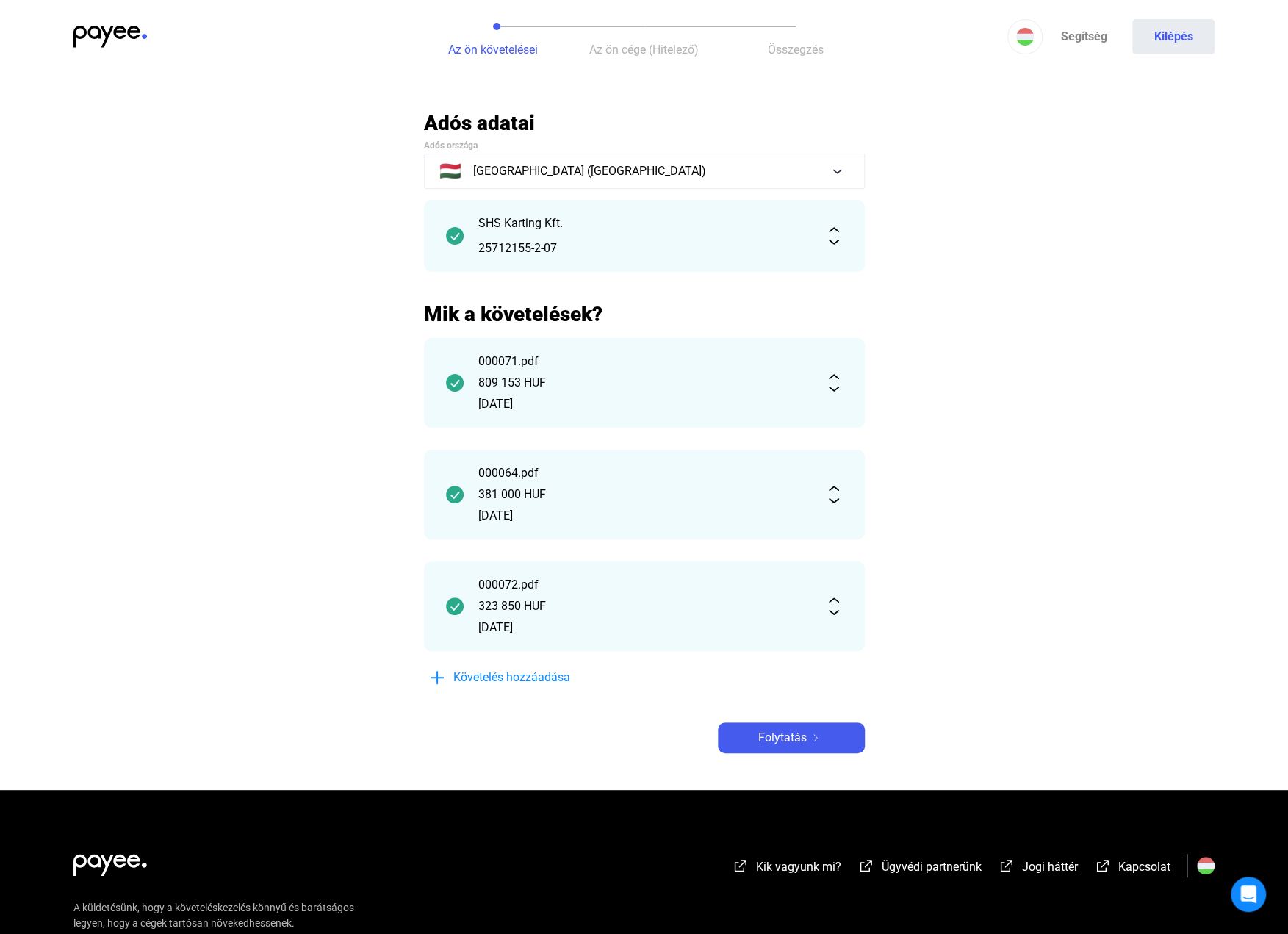
click at [453, 613] on img at bounding box center [455, 606] width 18 height 18
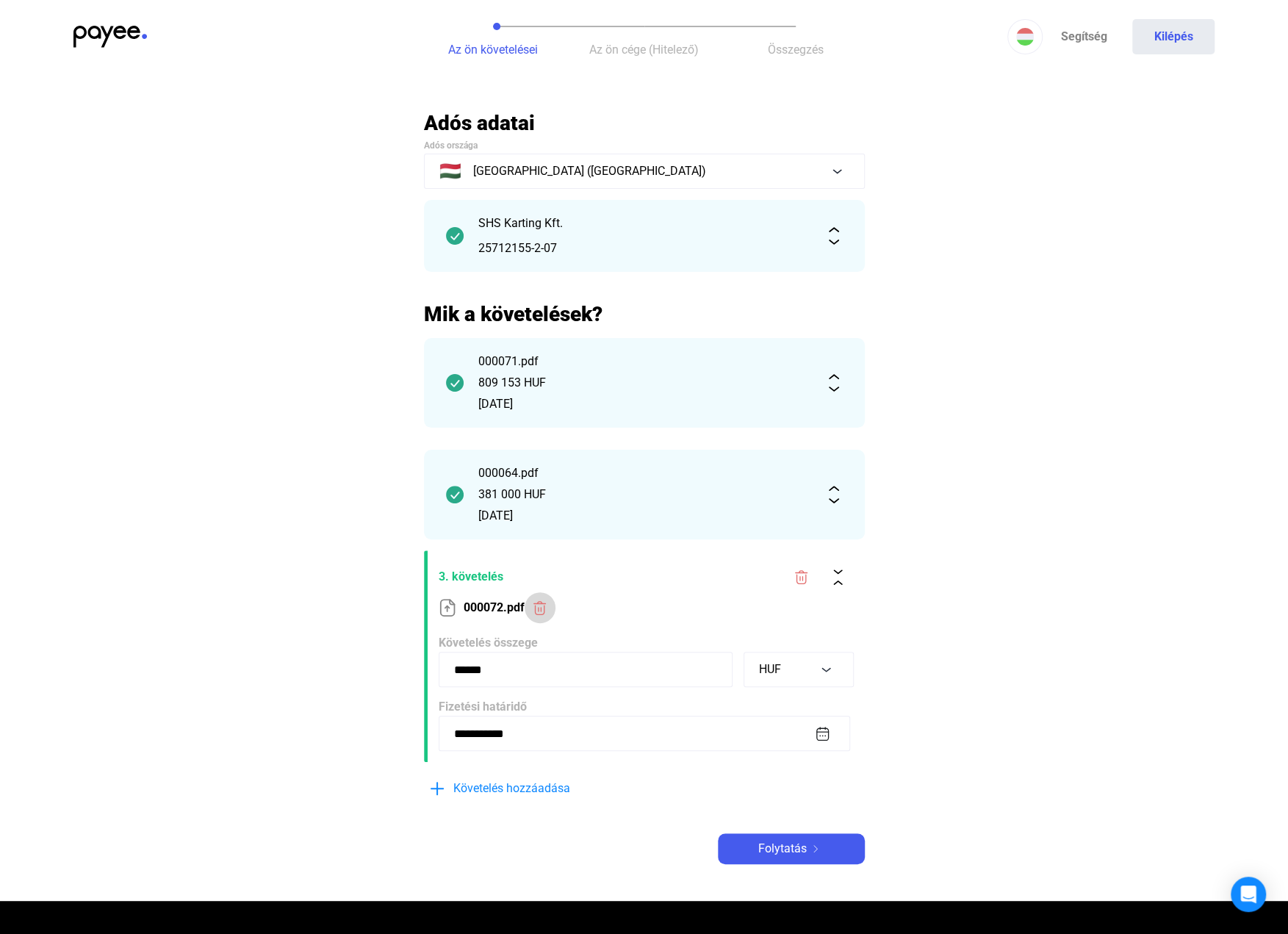
click at [536, 601] on img at bounding box center [540, 608] width 15 height 15
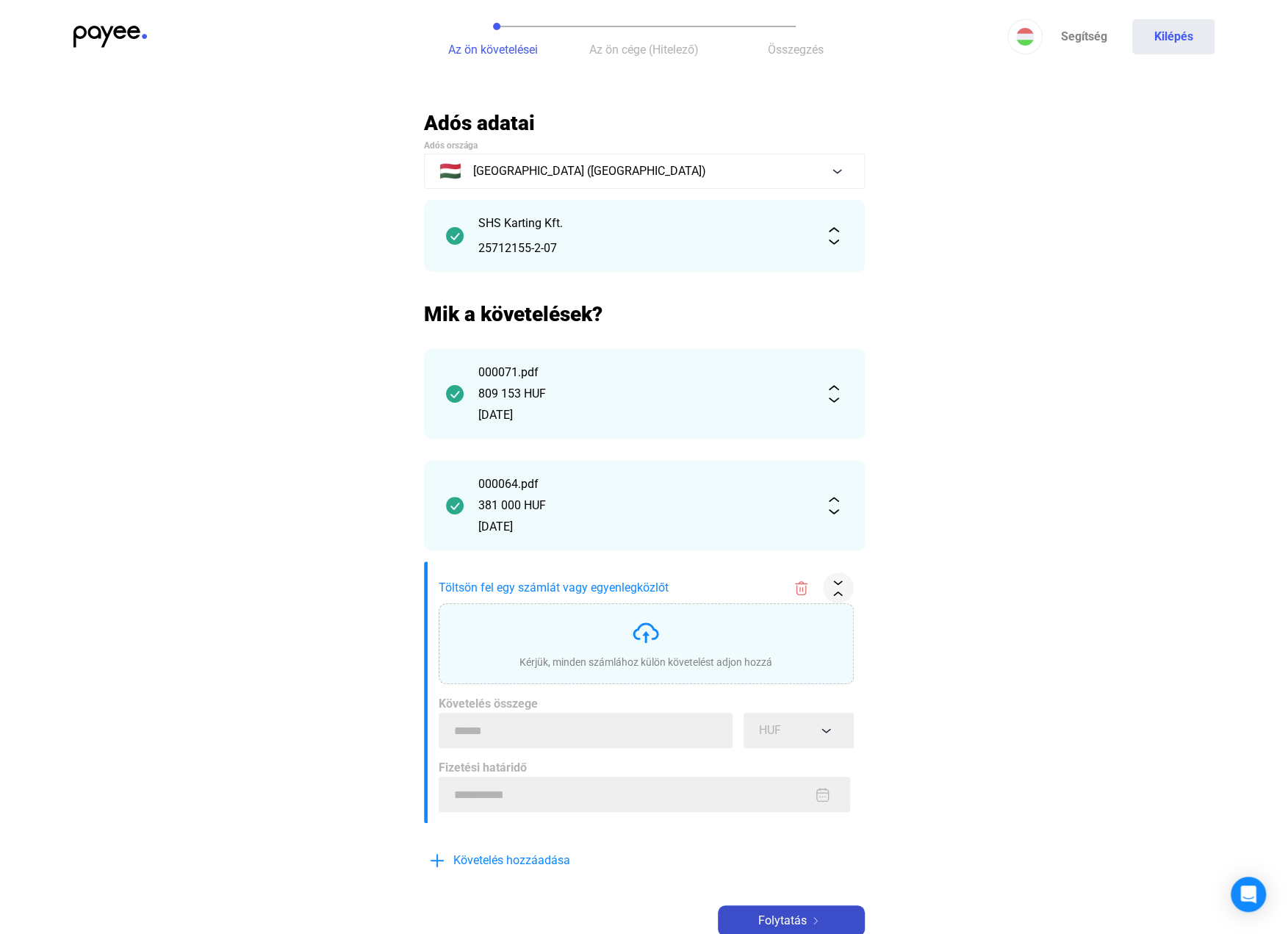
click at [787, 923] on span "Folytatás" at bounding box center [783, 921] width 49 height 18
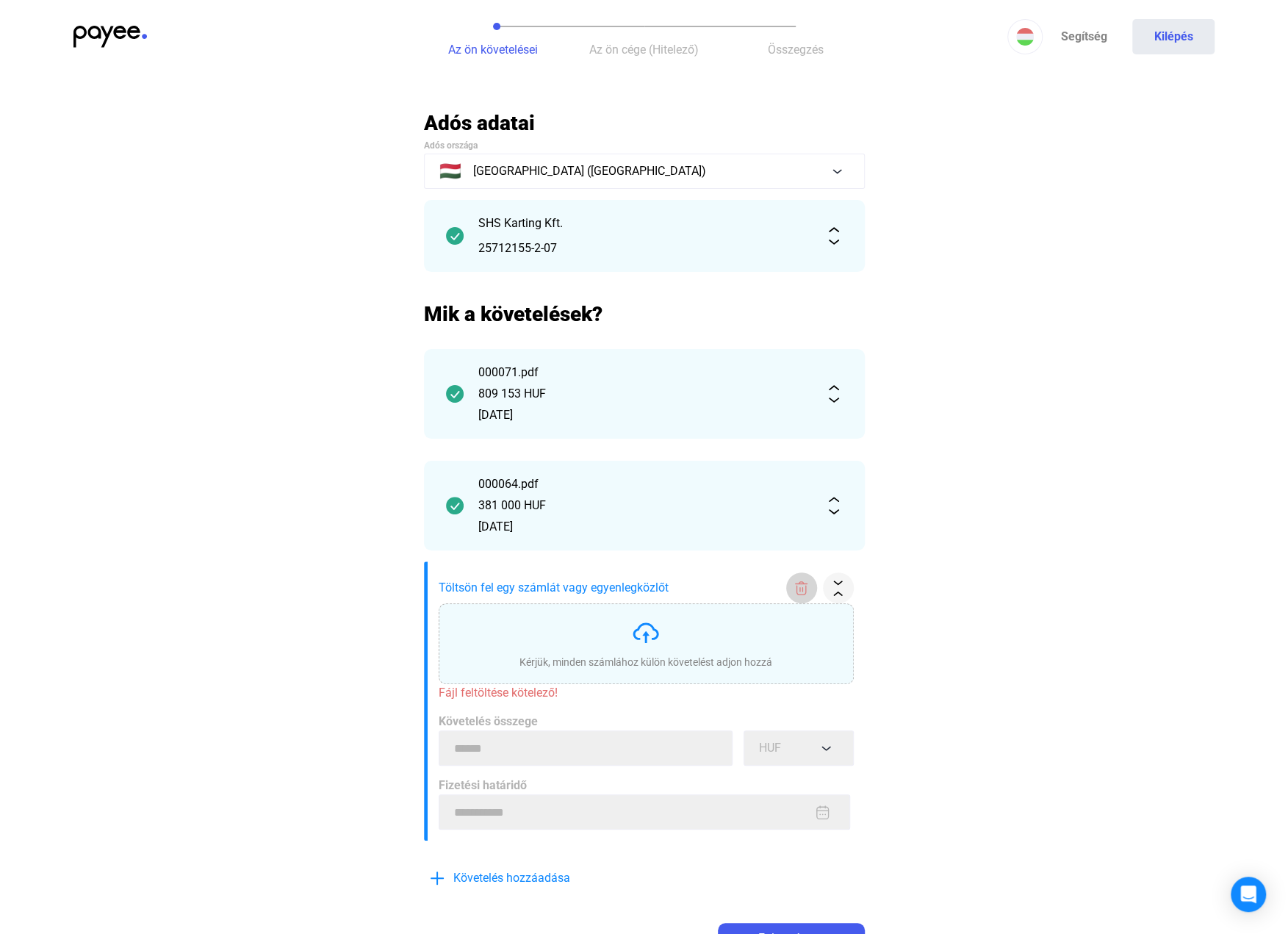
click at [794, 593] on img at bounding box center [801, 588] width 15 height 15
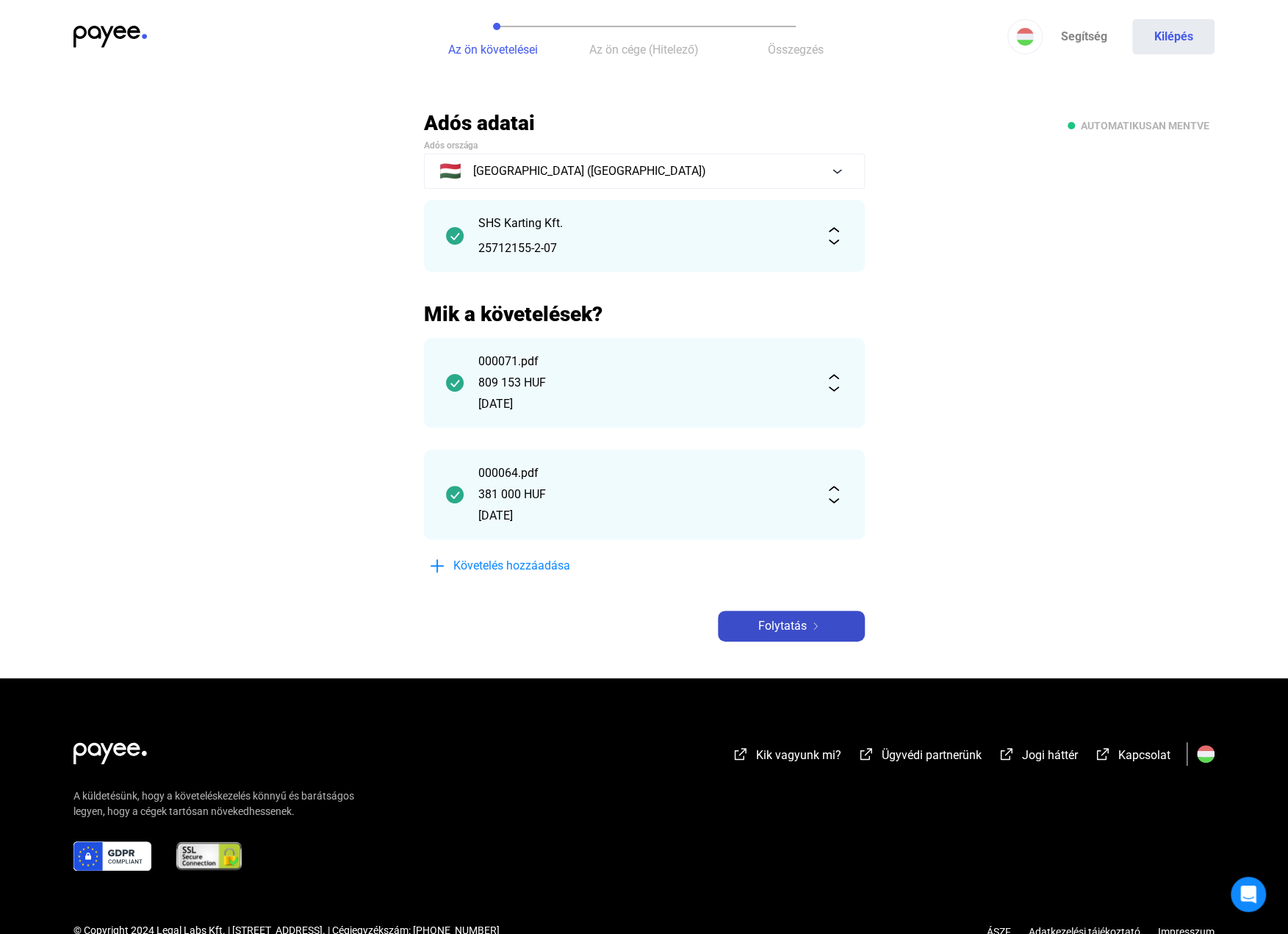
click at [784, 623] on span "Folytatás" at bounding box center [783, 627] width 49 height 18
drag, startPoint x: 779, startPoint y: 636, endPoint x: 806, endPoint y: 621, distance: 30.9
click at [779, 636] on button "Folytatás" at bounding box center [791, 626] width 147 height 31
click at [99, 40] on img at bounding box center [110, 37] width 73 height 22
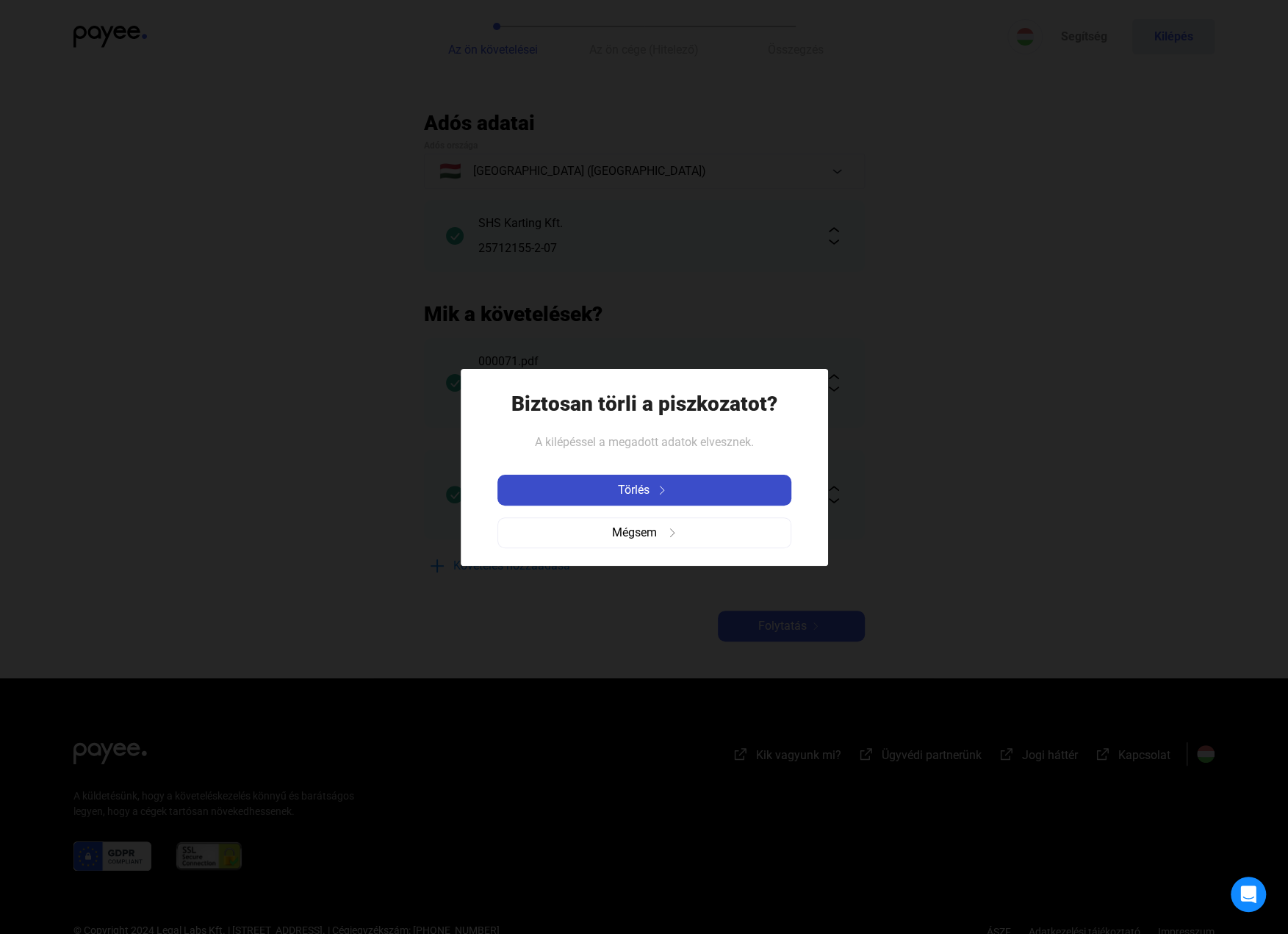
click at [667, 499] on button "Törlés" at bounding box center [644, 490] width 294 height 31
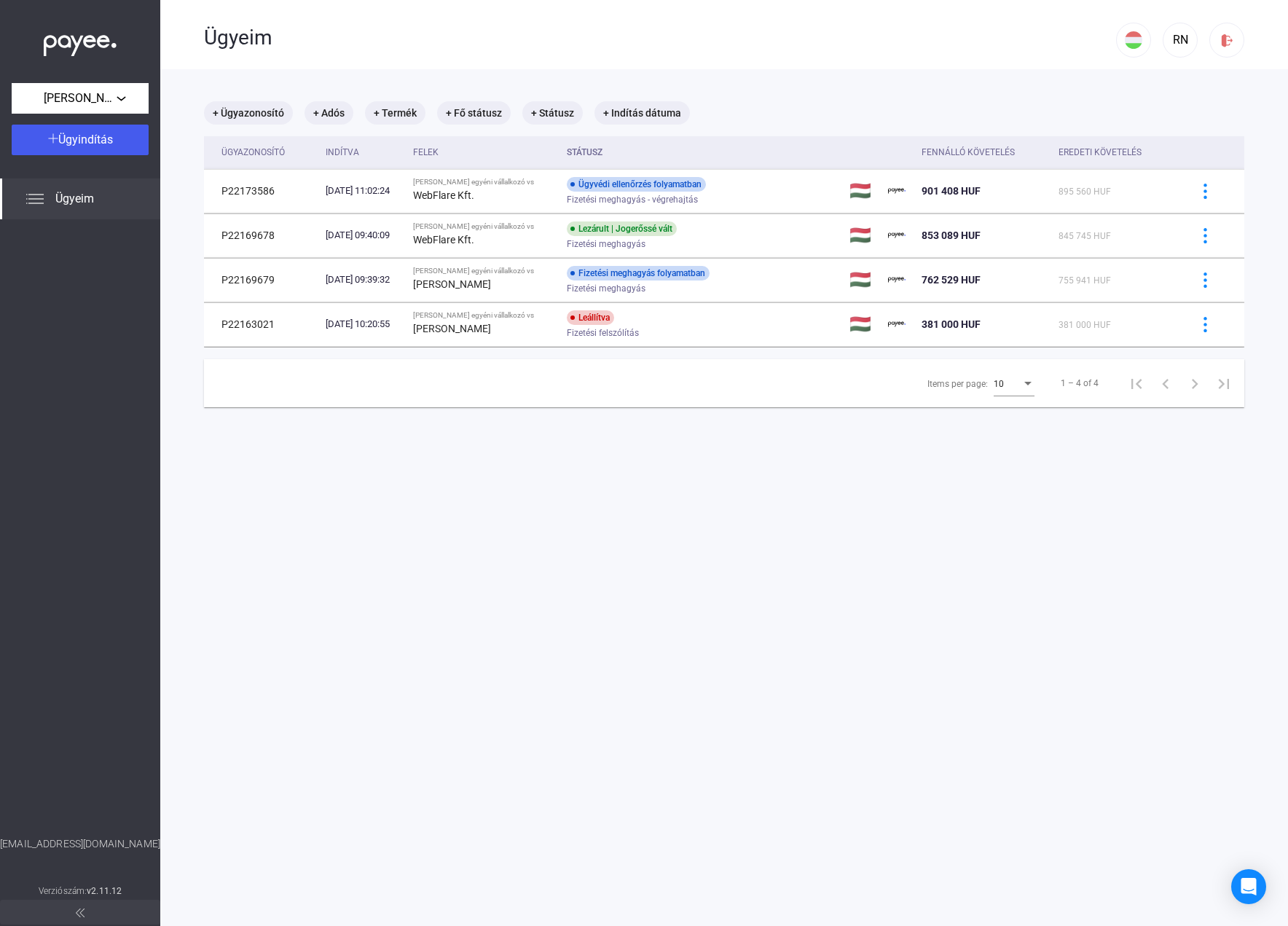
click at [74, 207] on span "Ügyeim" at bounding box center [75, 199] width 39 height 18
click at [96, 83] on button "[PERSON_NAME] egyéni vállalkozó" at bounding box center [80, 98] width 137 height 31
click at [77, 134] on span "Webforyou Kft." at bounding box center [57, 131] width 68 height 18
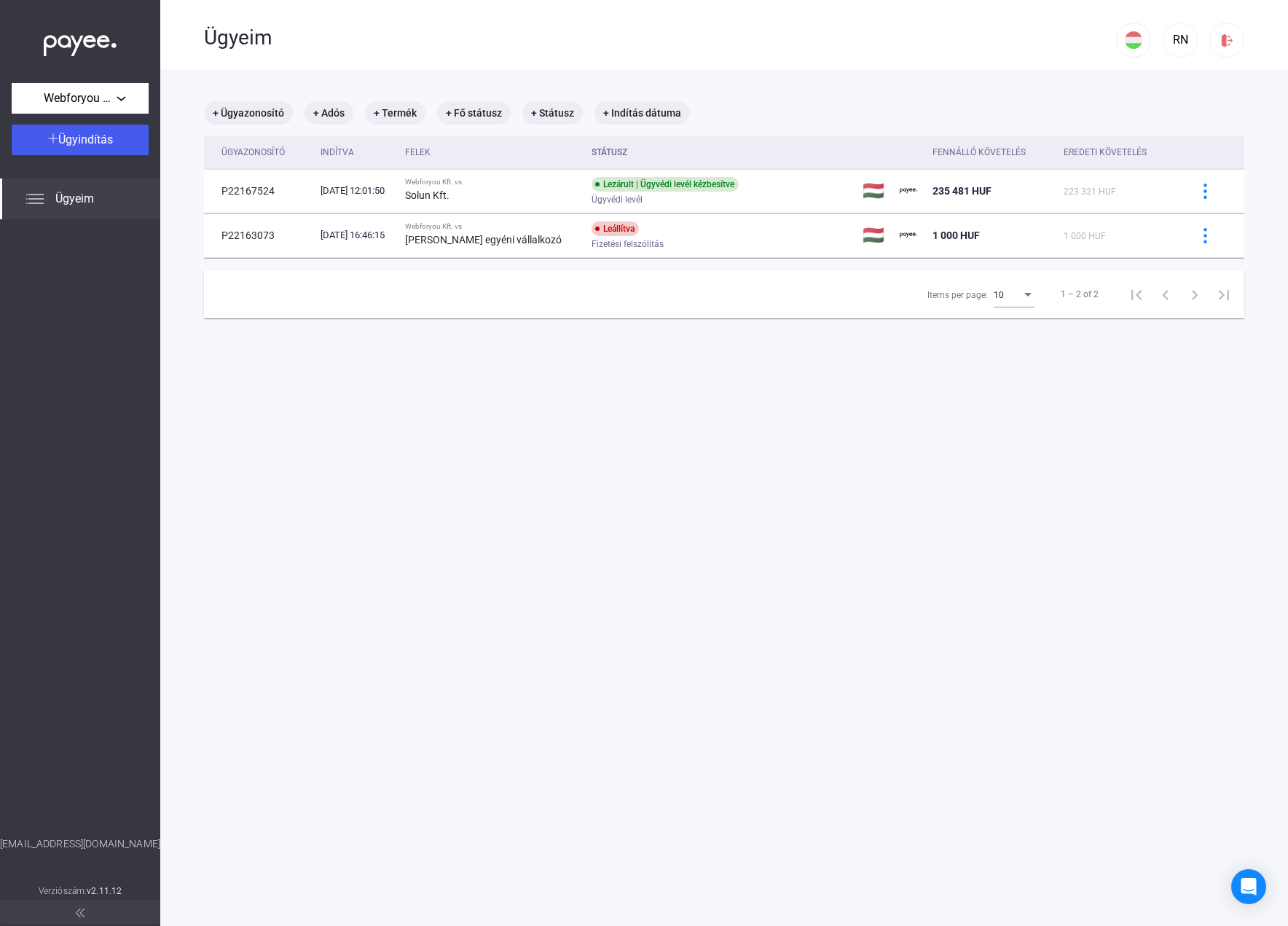
click at [85, 118] on div "Webforyou Kft. Ügyindítás Ügyeim [EMAIL_ADDRESS][DOMAIN_NAME] Verziószám: v2.11…" at bounding box center [80, 463] width 160 height 926
click at [85, 114] on div "Webforyou Kft. Ügyindítás Ügyeim [EMAIL_ADDRESS][DOMAIN_NAME] Verziószám: v2.11…" at bounding box center [80, 463] width 160 height 926
click at [86, 94] on span "Webforyou Kft." at bounding box center [80, 98] width 72 height 18
click at [63, 163] on span "[PERSON_NAME] egyéni vállalkozó" at bounding box center [101, 166] width 156 height 18
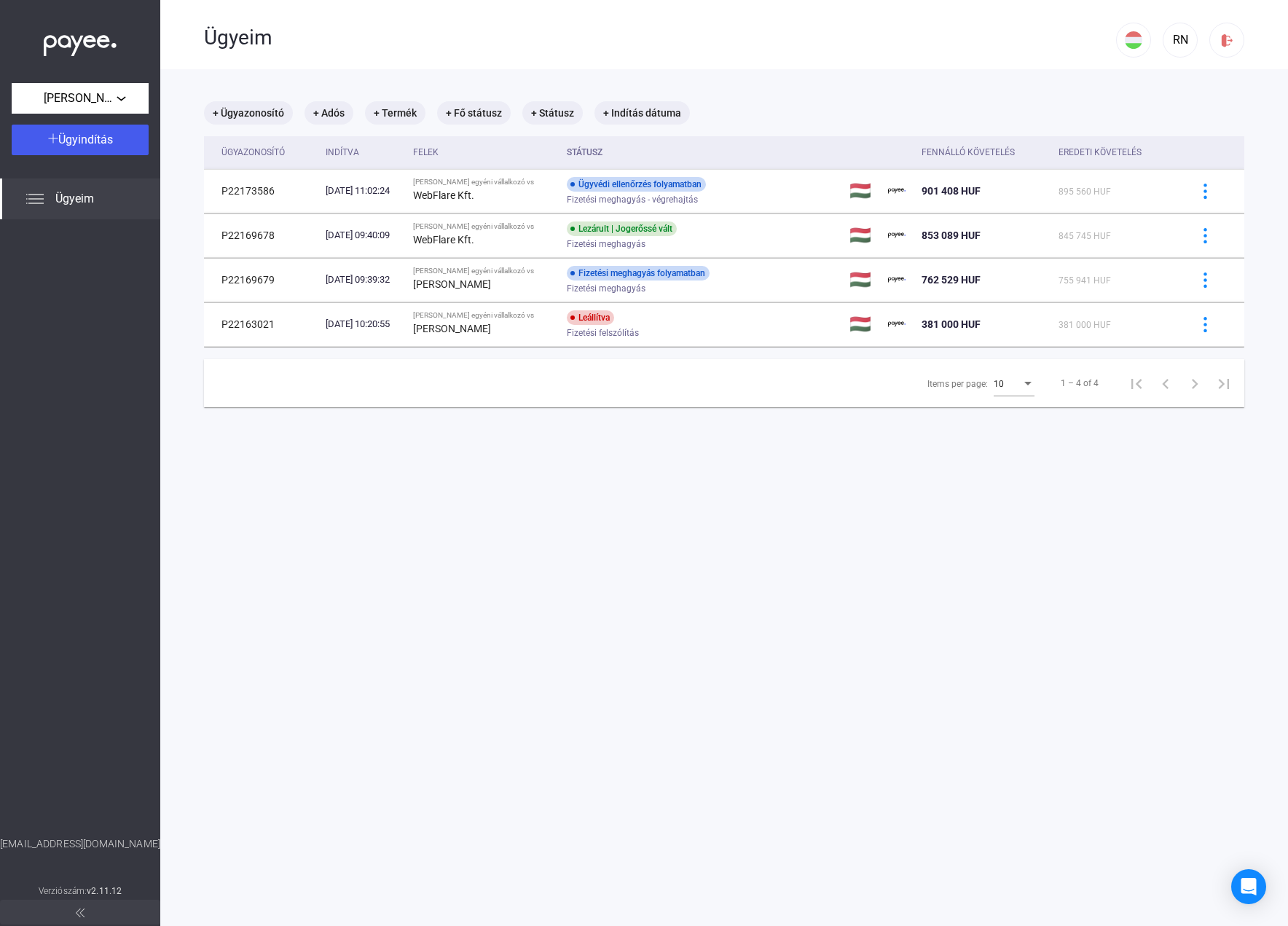
click at [1021, 378] on div "Items per page:" at bounding box center [1028, 384] width 13 height 11
click at [1008, 411] on span "25" at bounding box center [1004, 409] width 41 height 18
click at [1220, 48] on img at bounding box center [1227, 40] width 15 height 15
